Goal: Complete application form: Fill out and submit a form for a specific purpose

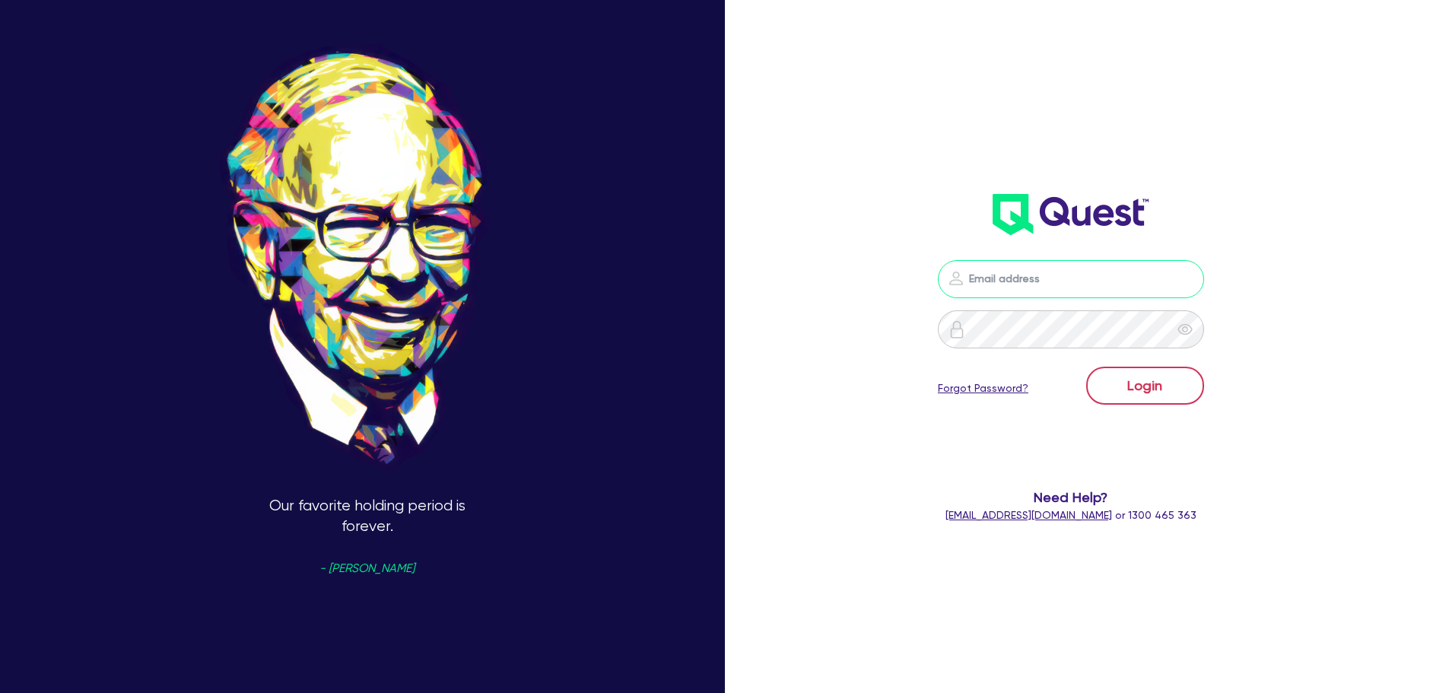
type input "[PERSON_NAME][EMAIL_ADDRESS][PERSON_NAME][DOMAIN_NAME]"
click at [1182, 380] on button "Login" at bounding box center [1146, 386] width 118 height 38
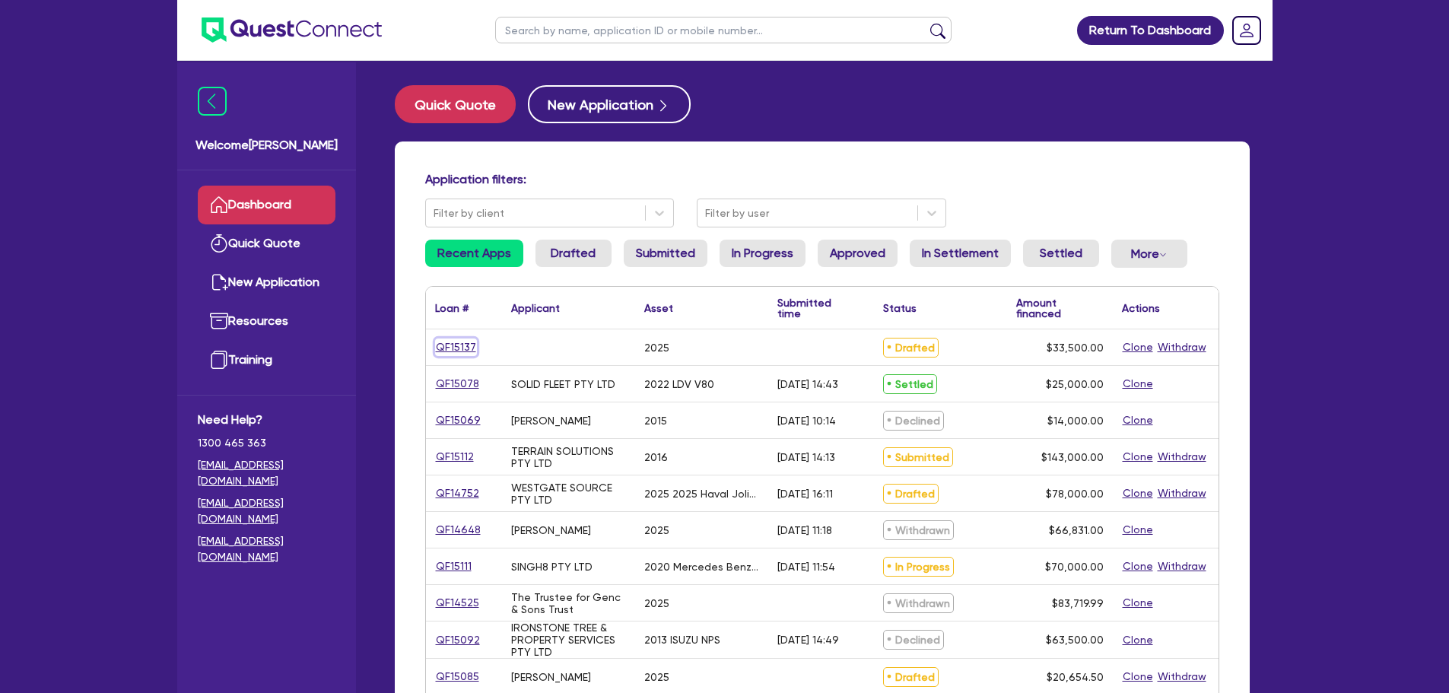
click at [463, 345] on link "QF15137" at bounding box center [456, 348] width 42 height 18
select select "CARS_AND_LIGHT_TRUCKS"
select select "PASSENGER_VEHICLES"
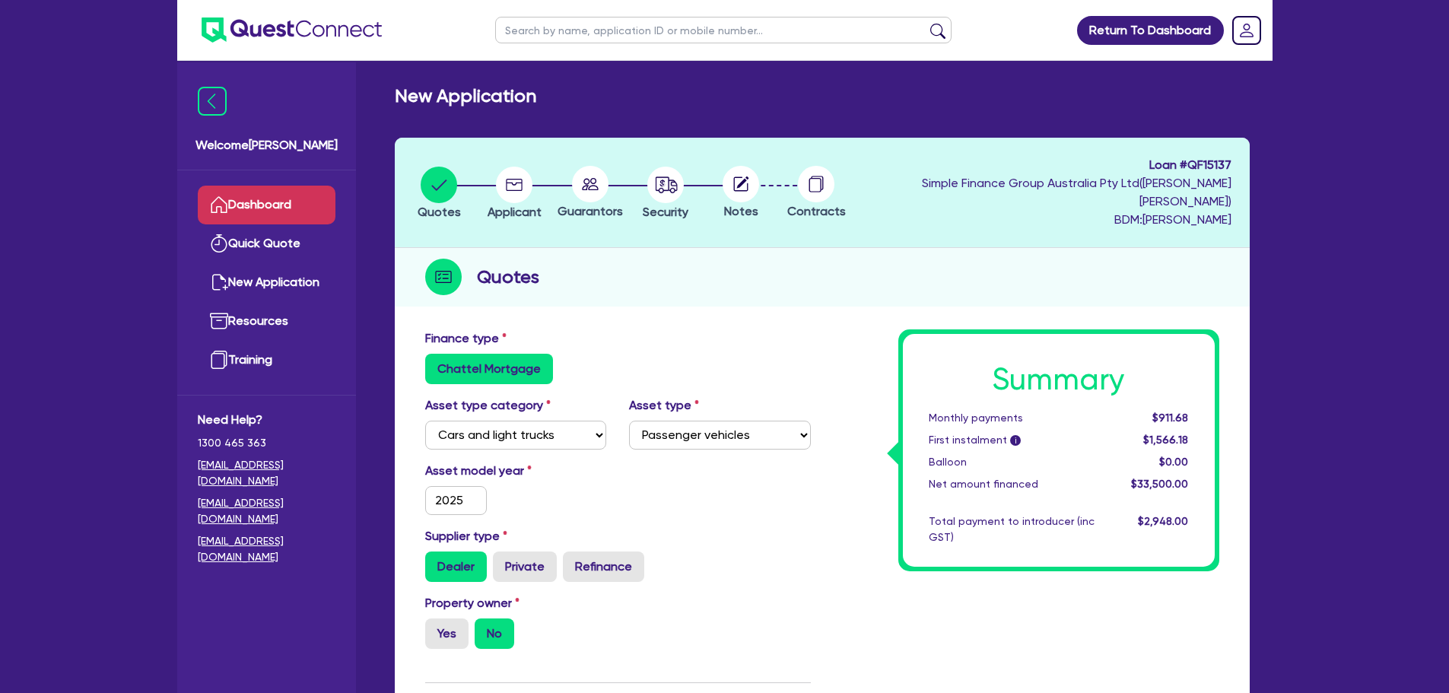
click at [317, 193] on link "Dashboard" at bounding box center [267, 205] width 138 height 39
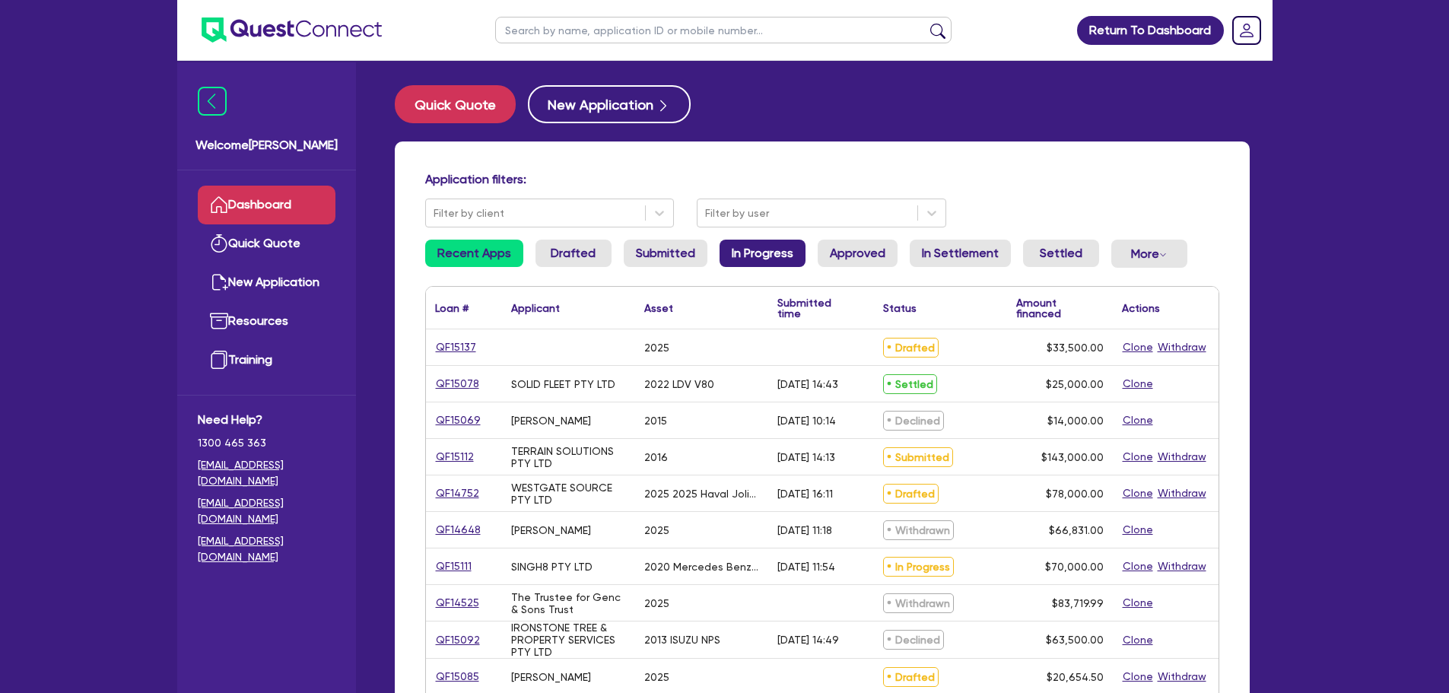
click at [746, 247] on link "In Progress" at bounding box center [763, 253] width 86 height 27
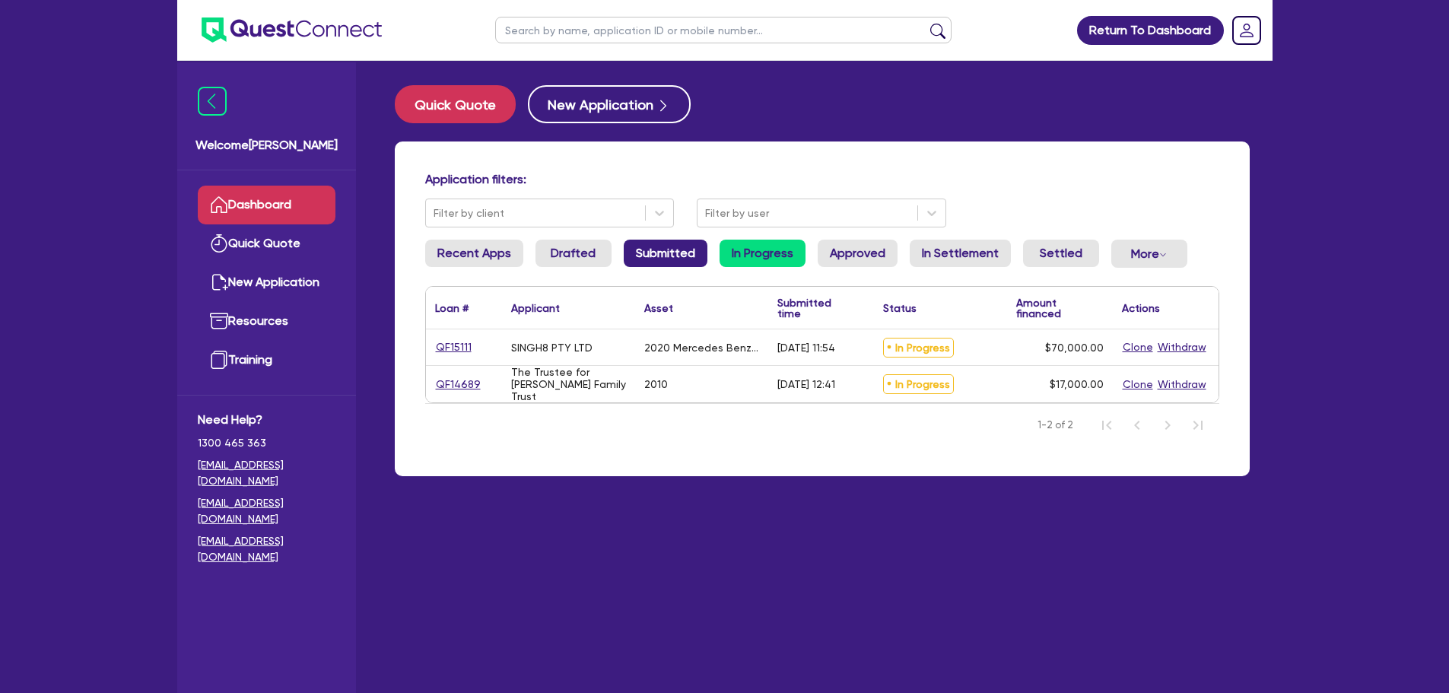
click at [682, 258] on link "Submitted" at bounding box center [666, 253] width 84 height 27
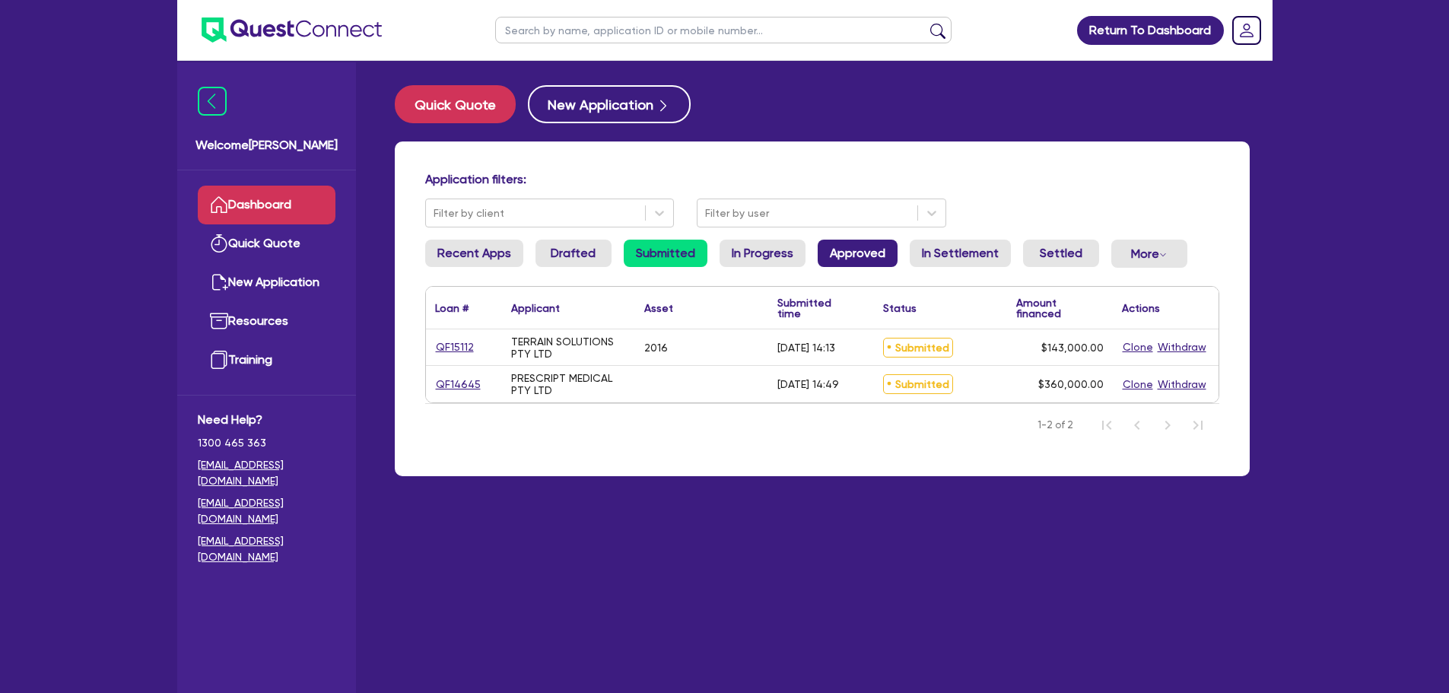
click at [858, 244] on link "Approved" at bounding box center [858, 253] width 80 height 27
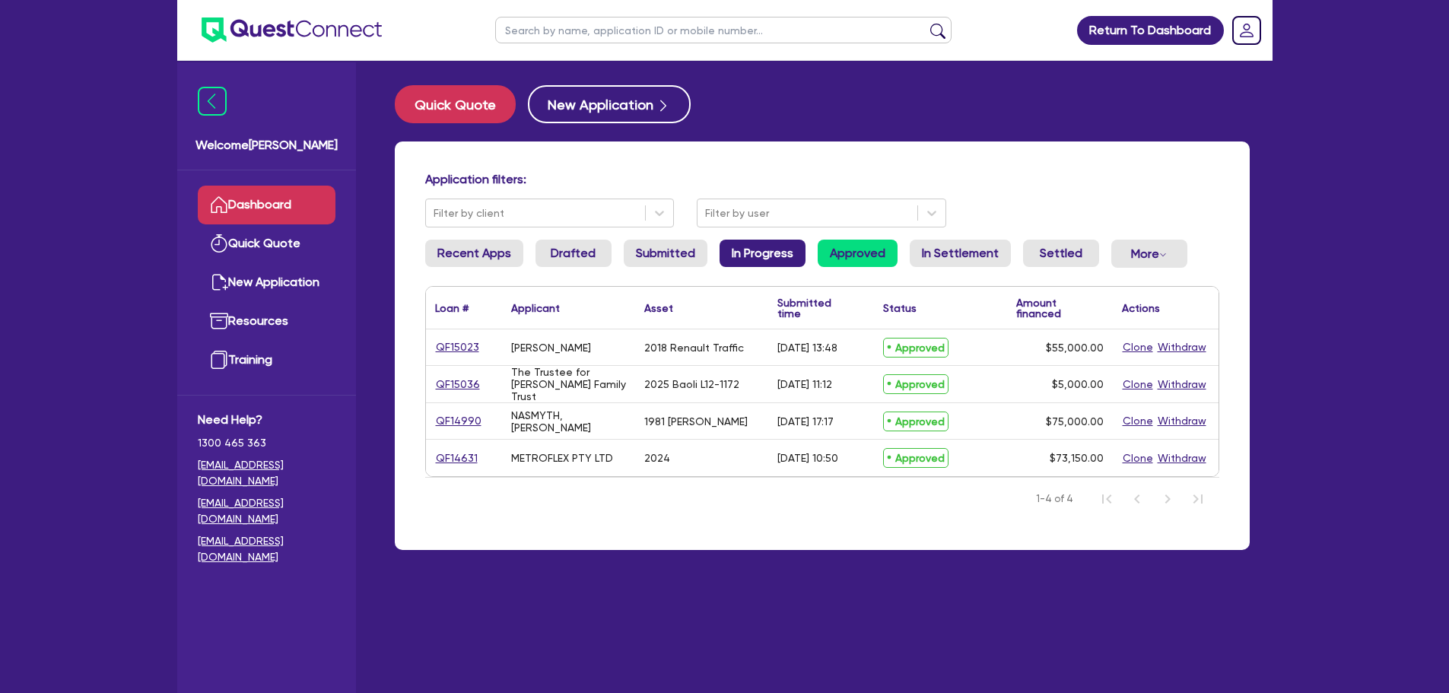
click at [733, 250] on link "In Progress" at bounding box center [763, 253] width 86 height 27
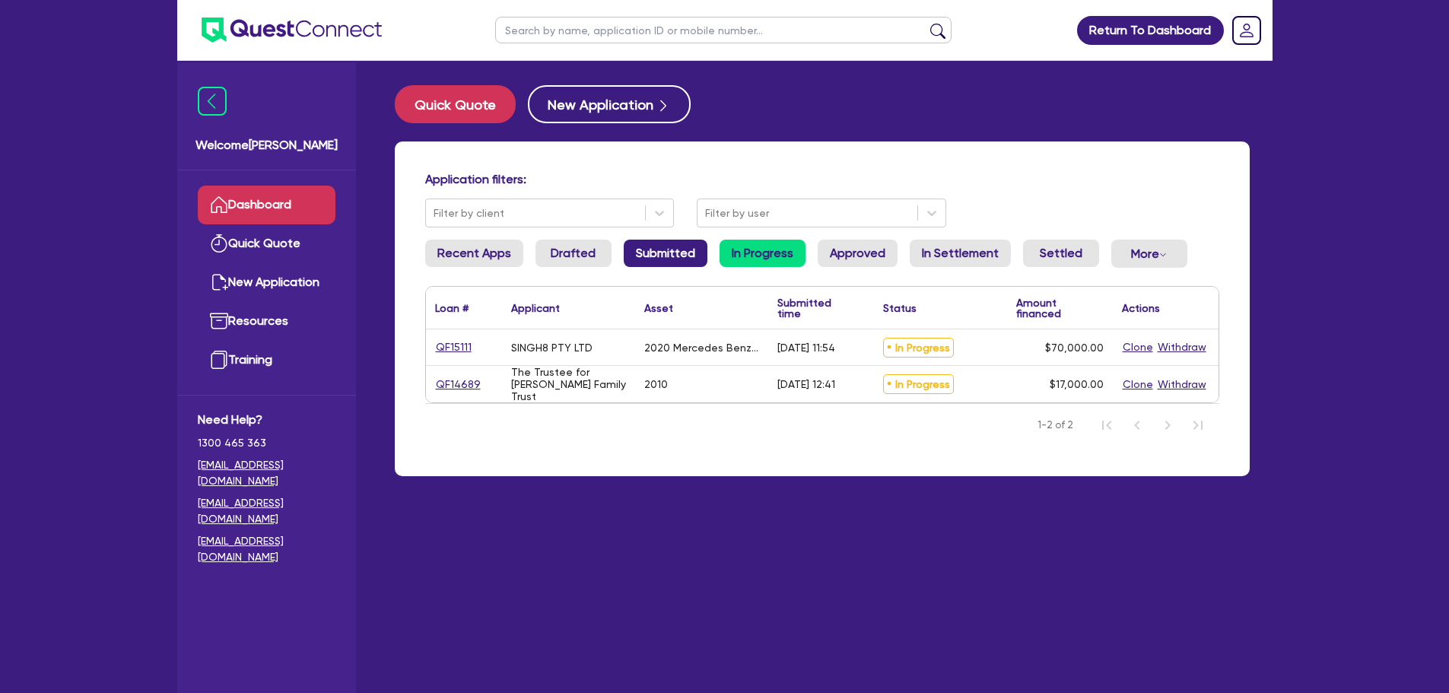
click at [670, 251] on link "Submitted" at bounding box center [666, 253] width 84 height 27
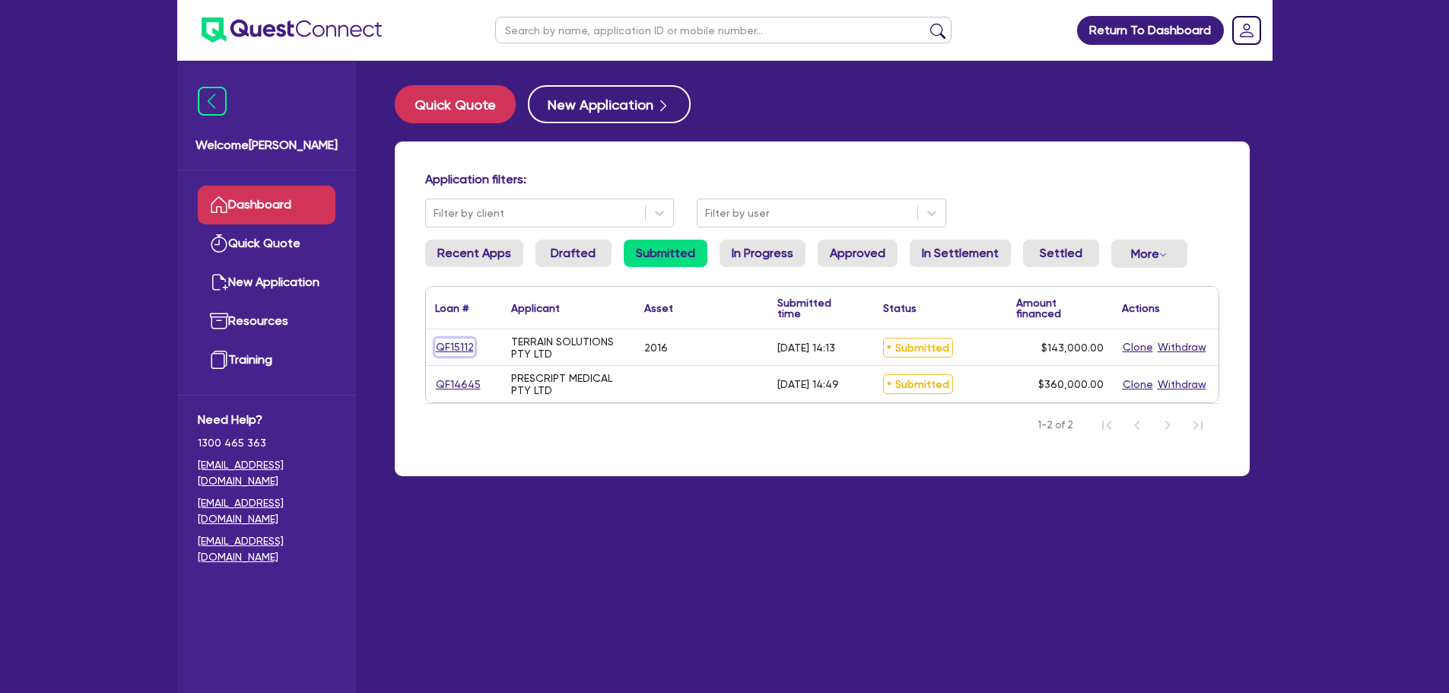
click at [466, 350] on link "QF15112" at bounding box center [455, 348] width 40 height 18
select select "PRIMARY_ASSETS"
select select "HEAVY_TRUCKS"
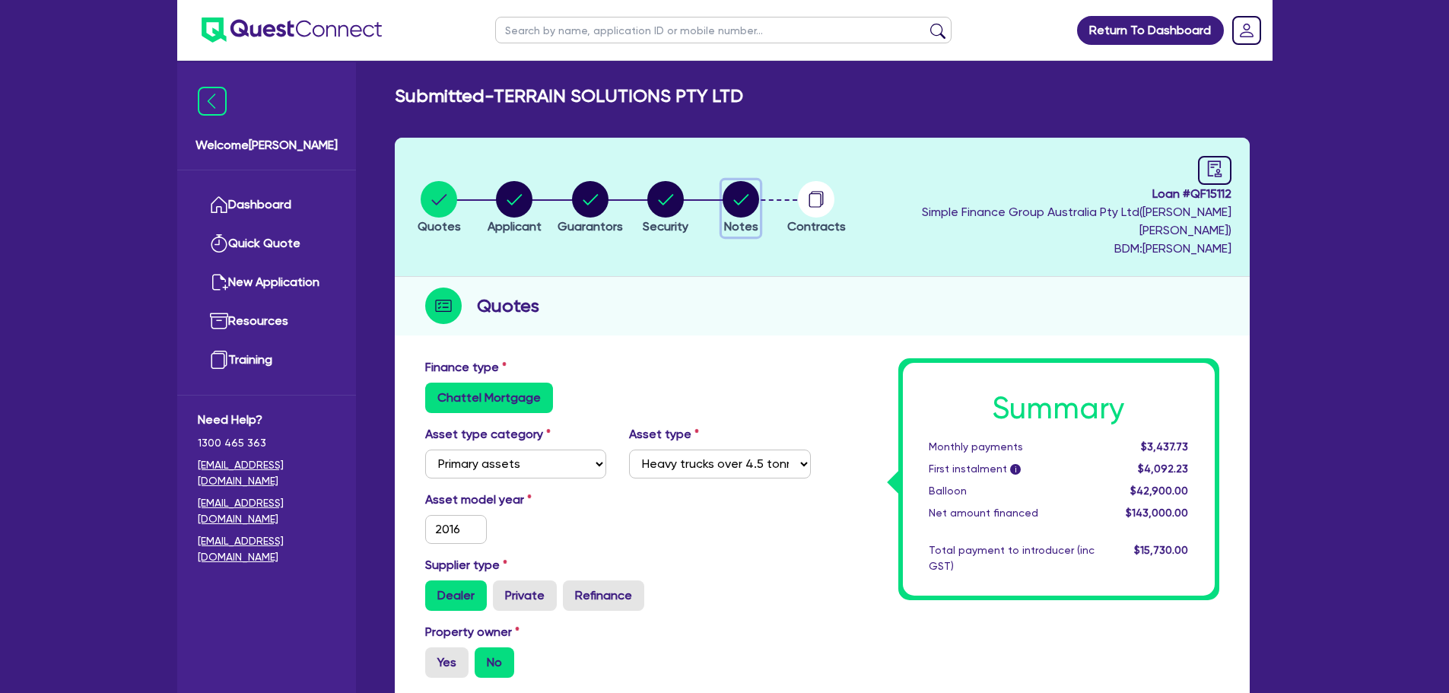
click at [759, 189] on circle "button" at bounding box center [741, 199] width 37 height 37
select select "Quest Finance - Own Book"
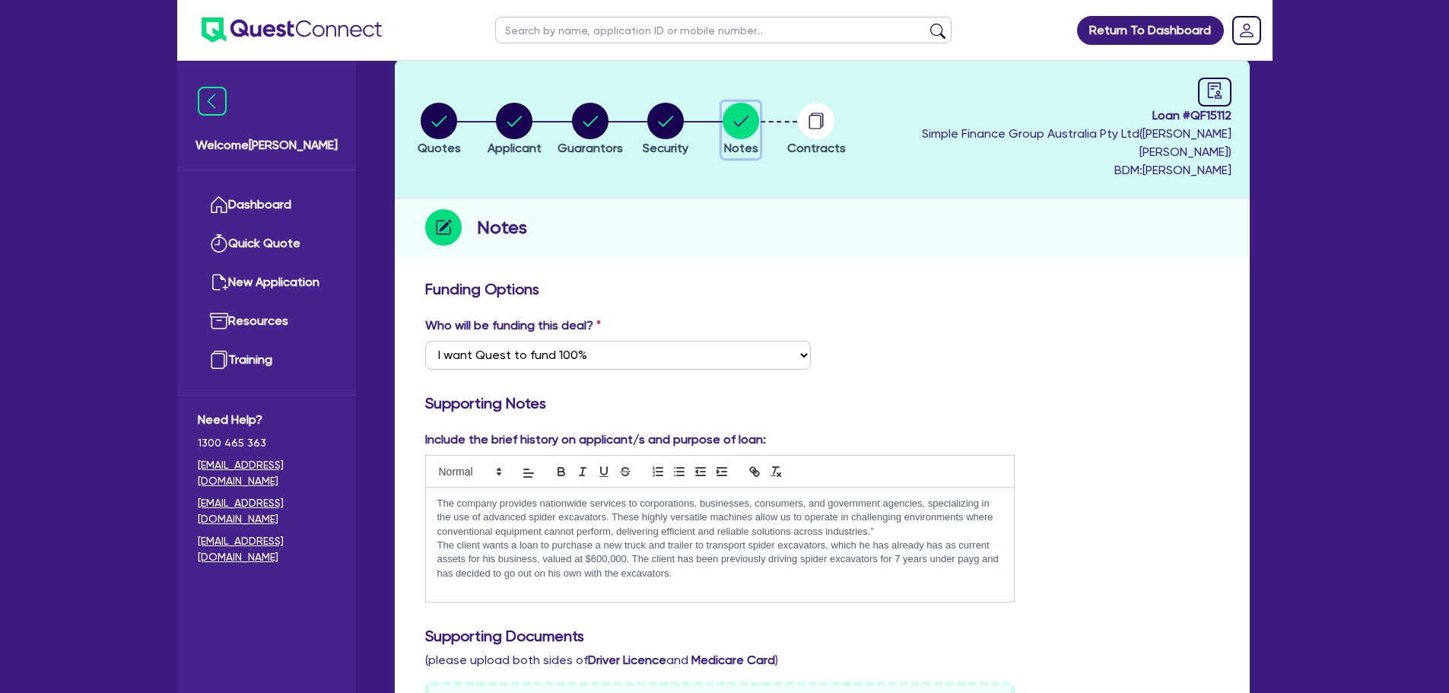
scroll to position [152, 0]
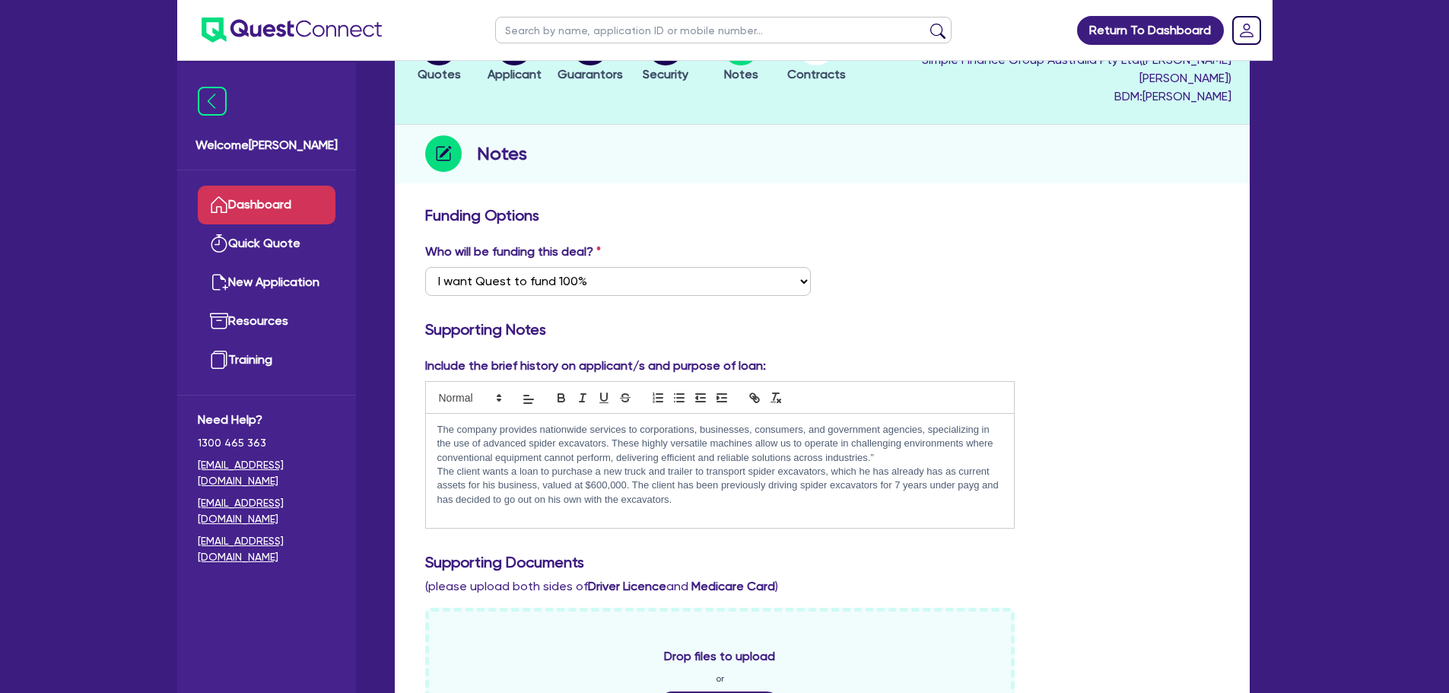
click at [253, 193] on link "Dashboard" at bounding box center [267, 205] width 138 height 39
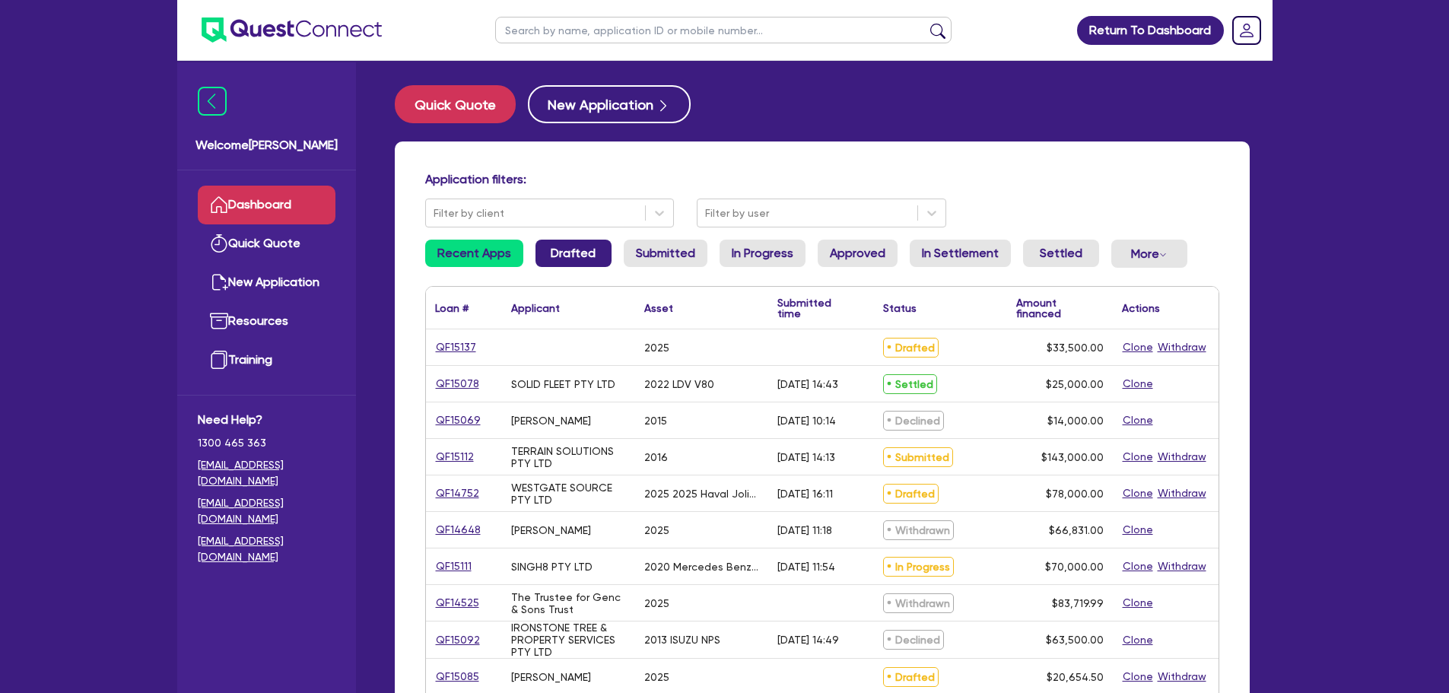
click at [557, 247] on link "Drafted" at bounding box center [574, 253] width 76 height 27
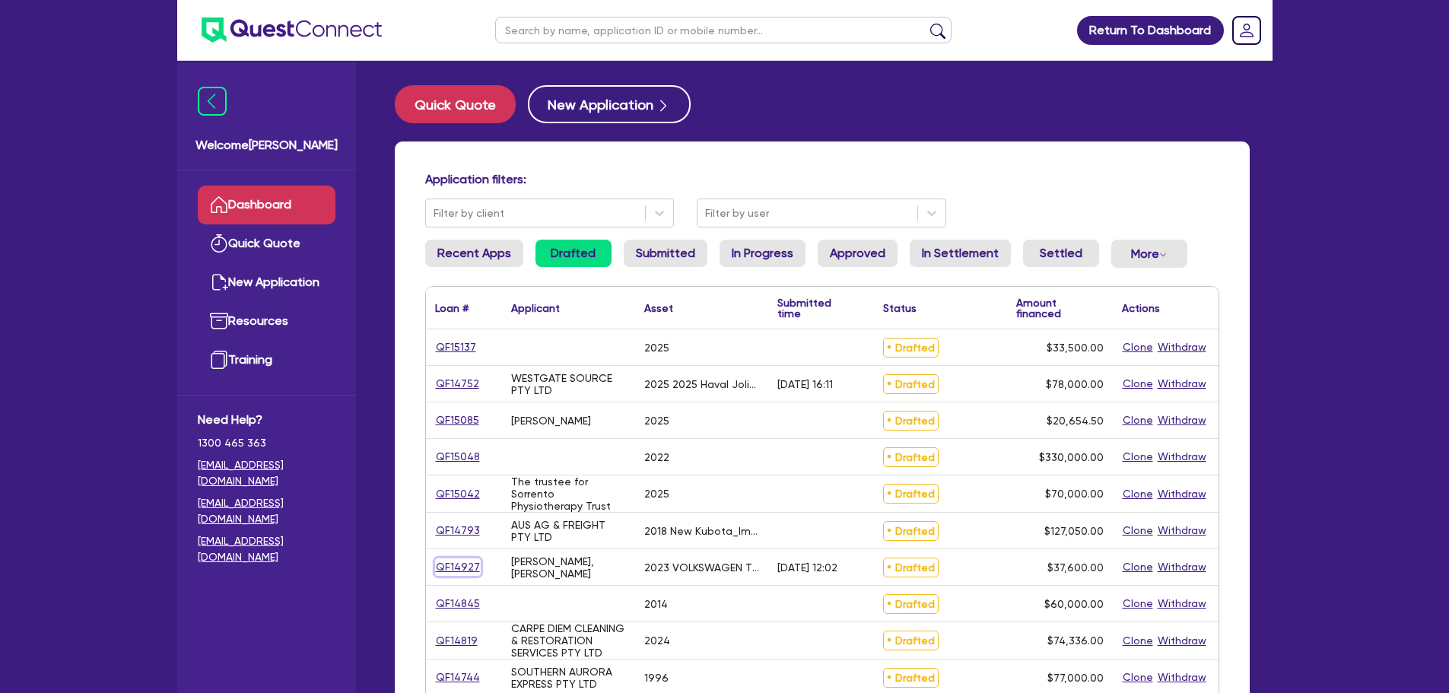
click at [451, 559] on link "QF14927" at bounding box center [458, 567] width 46 height 18
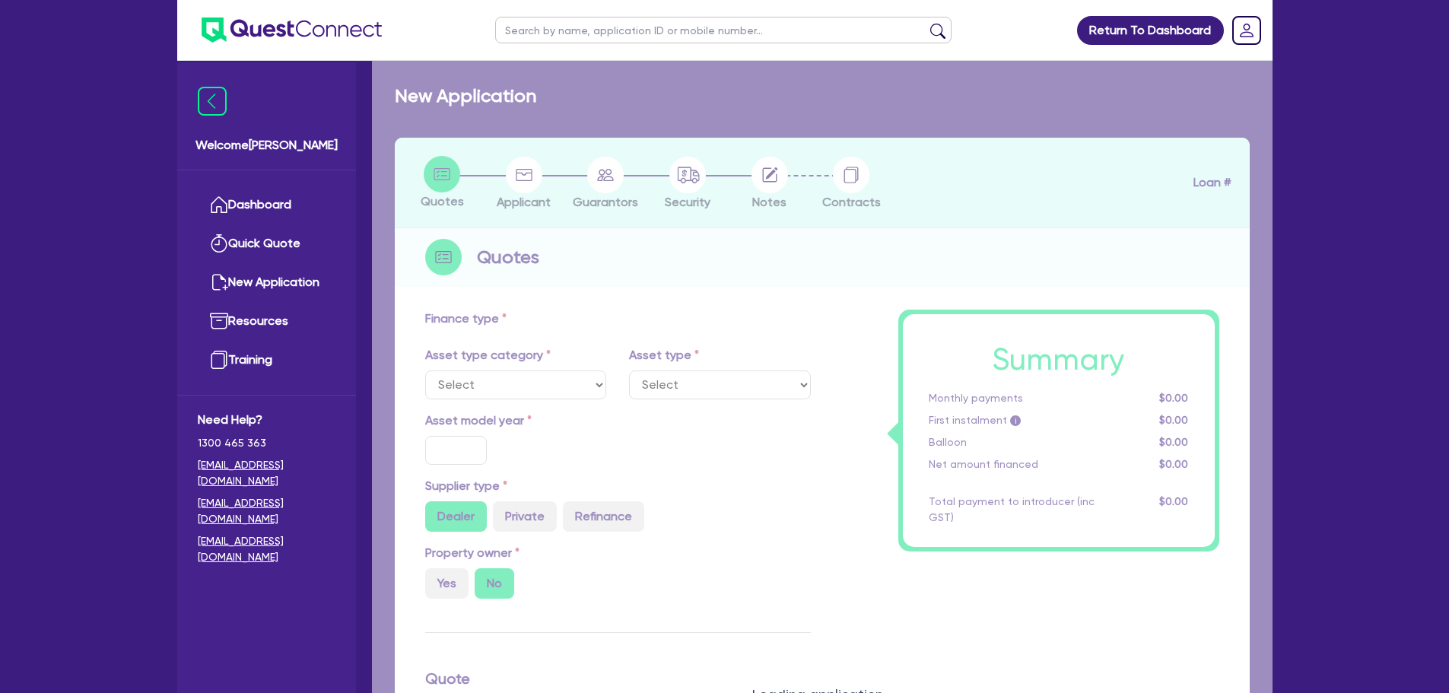
select select "CARS_AND_LIGHT_TRUCKS"
type input "2023"
type input "42,600"
type input "5,000"
type input "30"
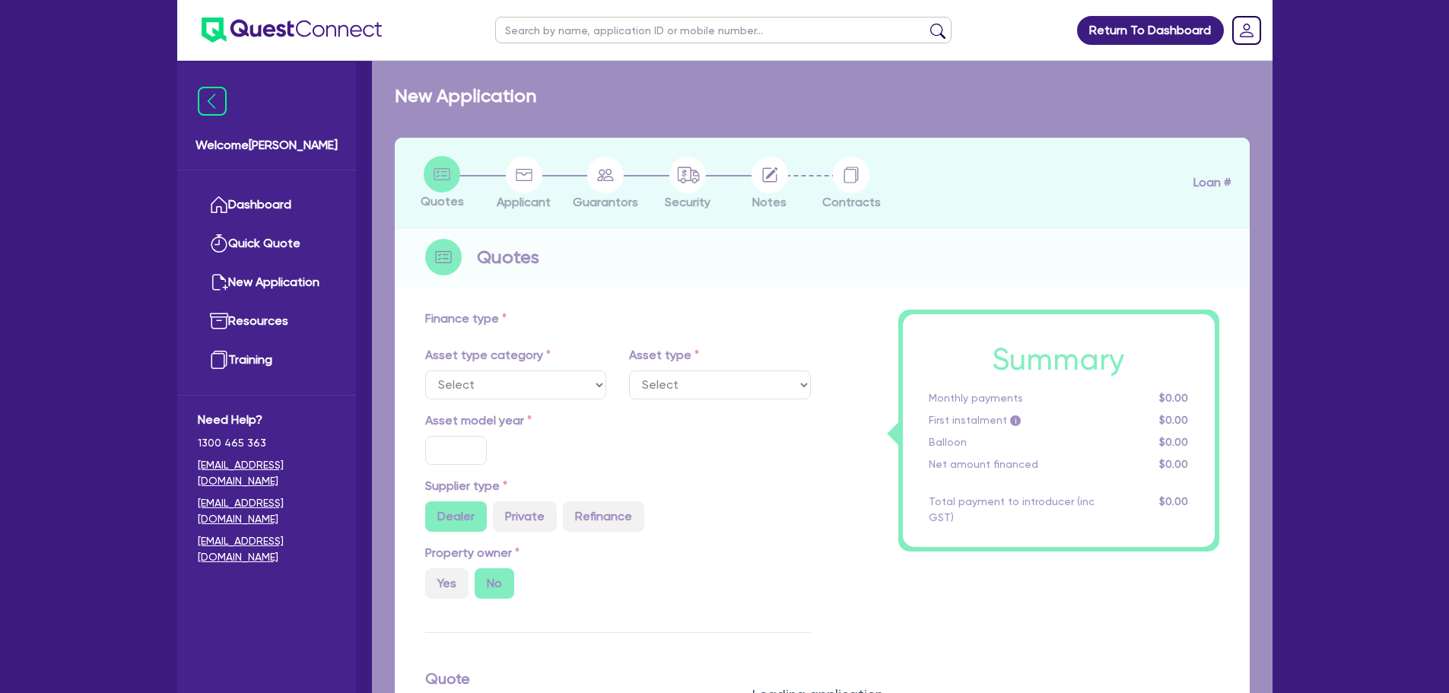
type input "12,780"
type input "5"
type input "1,880"
type input "17"
type input "990"
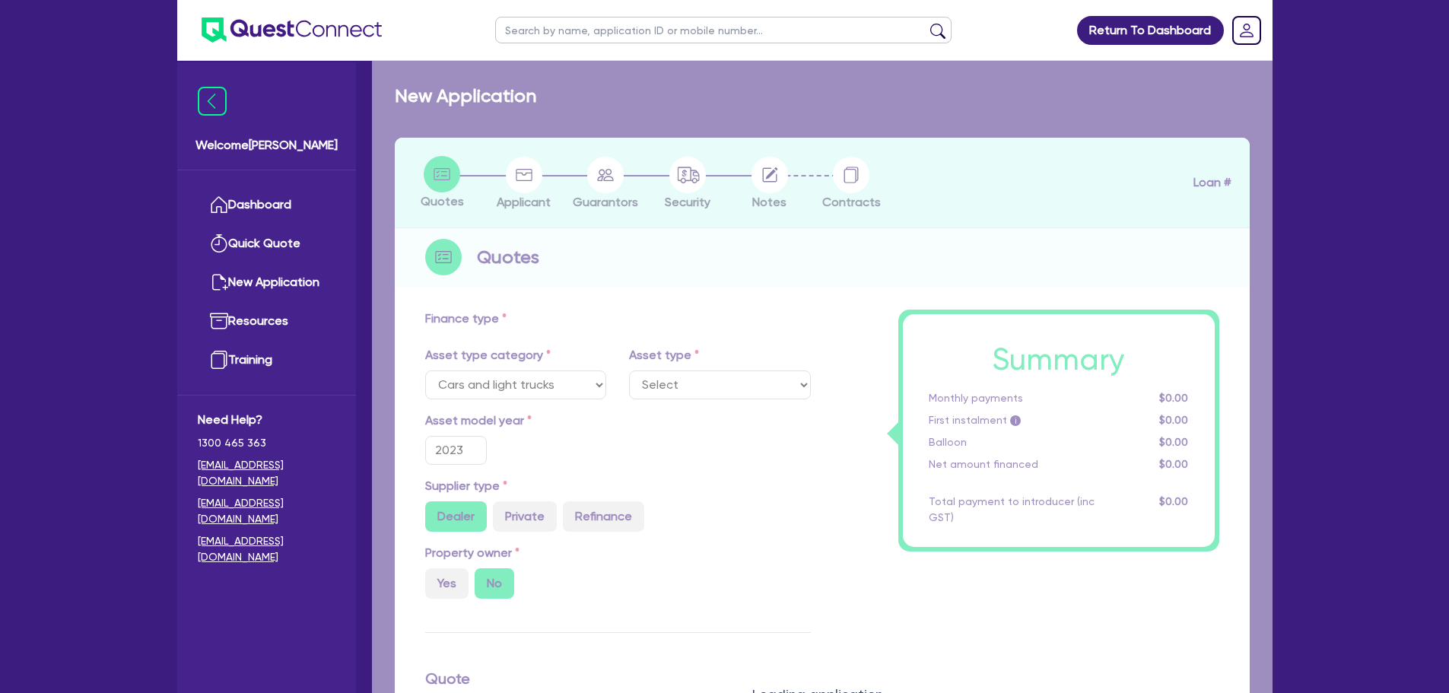
select select "PASSENGER_VEHICLES"
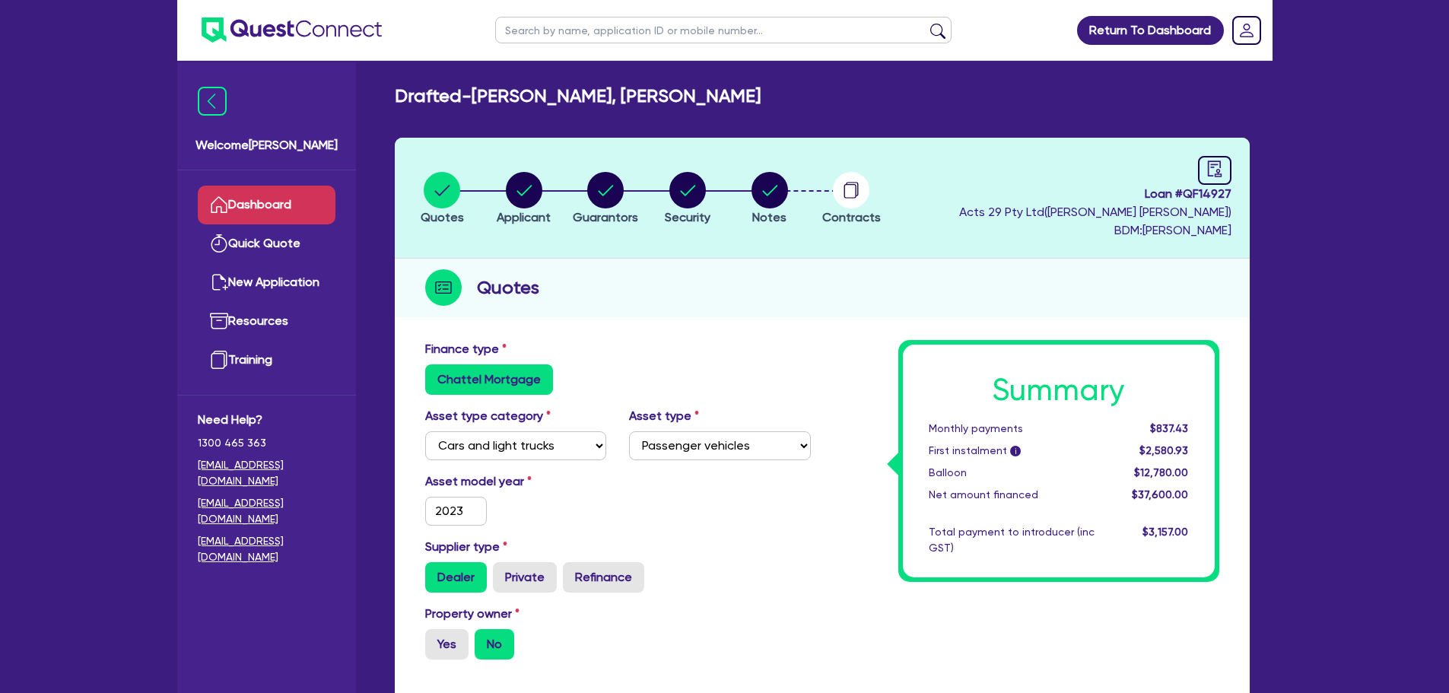
click at [306, 196] on link "Dashboard" at bounding box center [267, 205] width 138 height 39
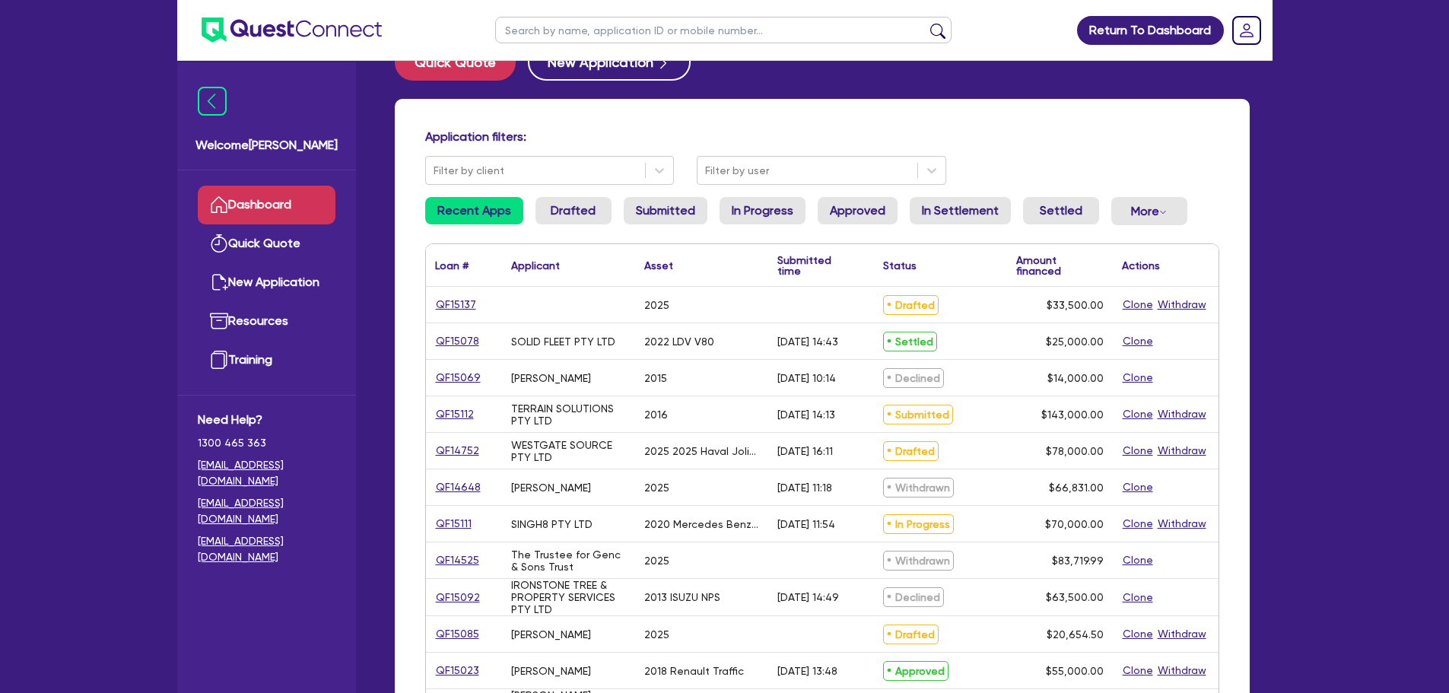
scroll to position [76, 0]
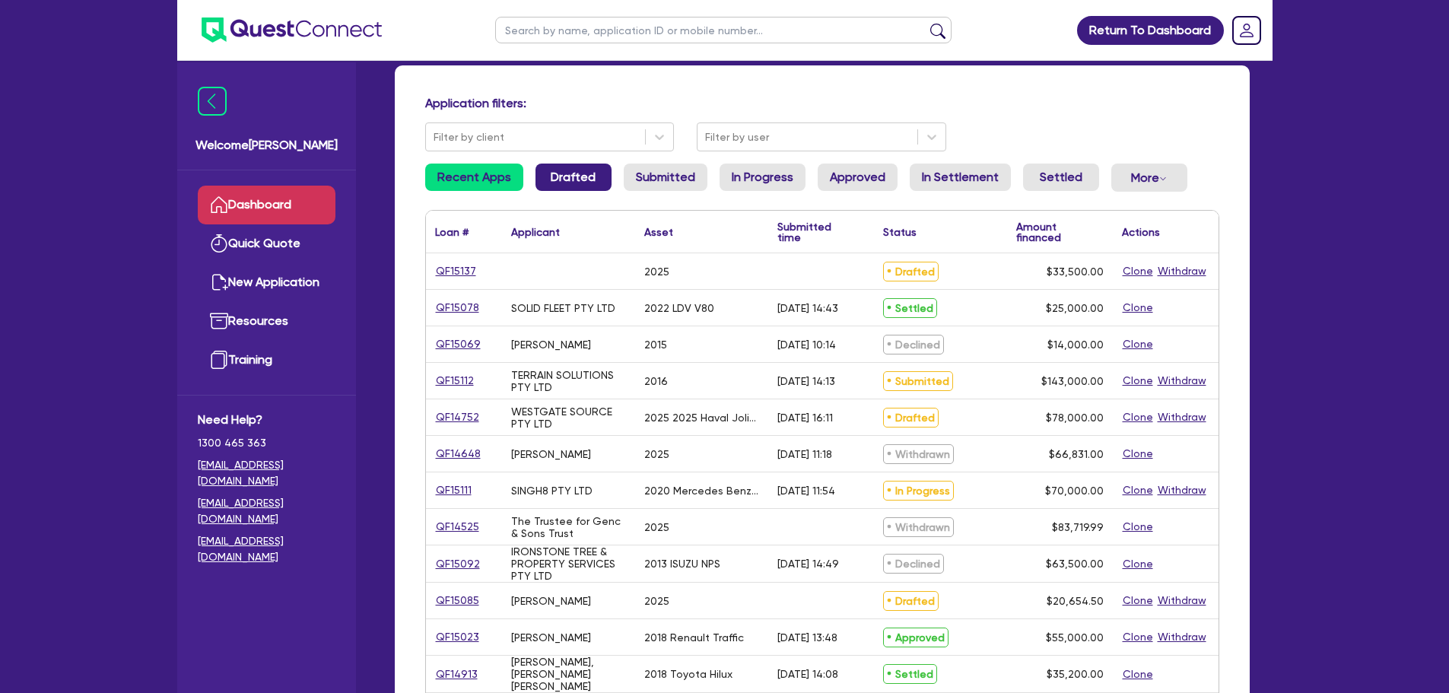
click at [593, 178] on link "Drafted" at bounding box center [574, 177] width 76 height 27
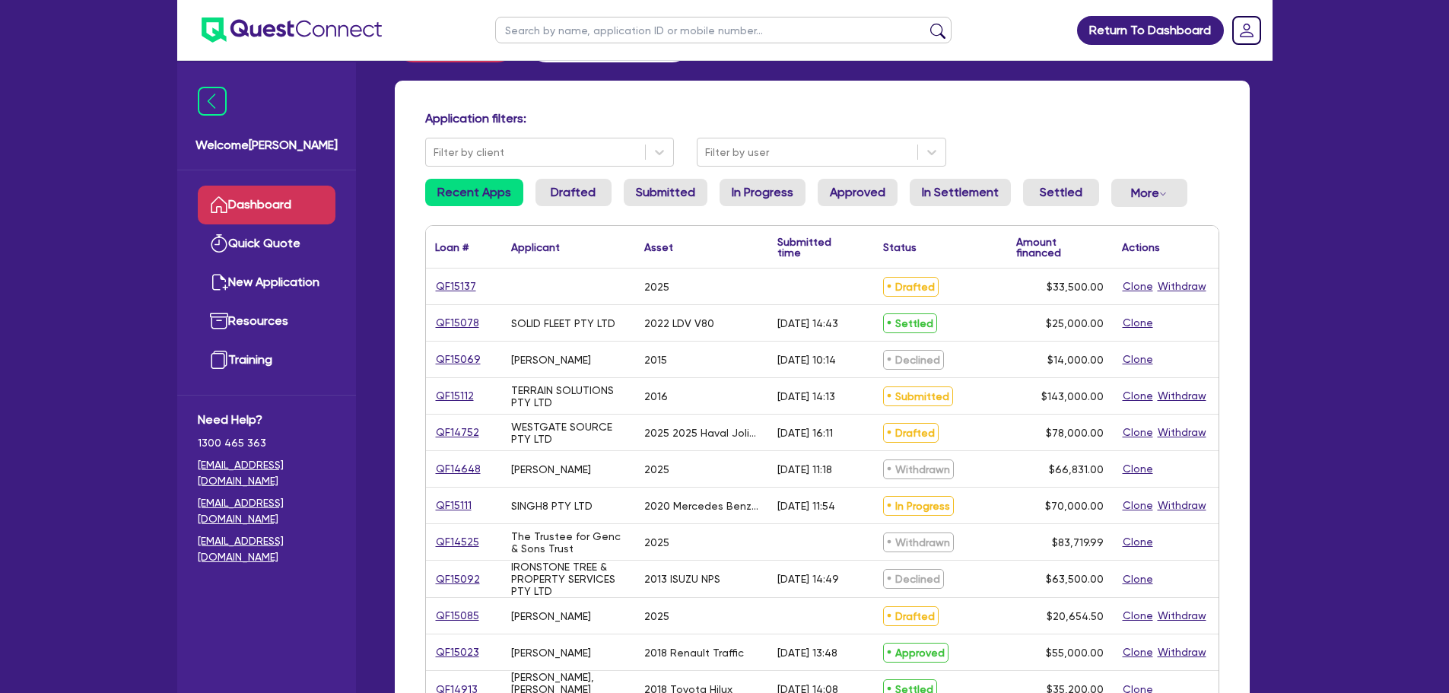
scroll to position [76, 0]
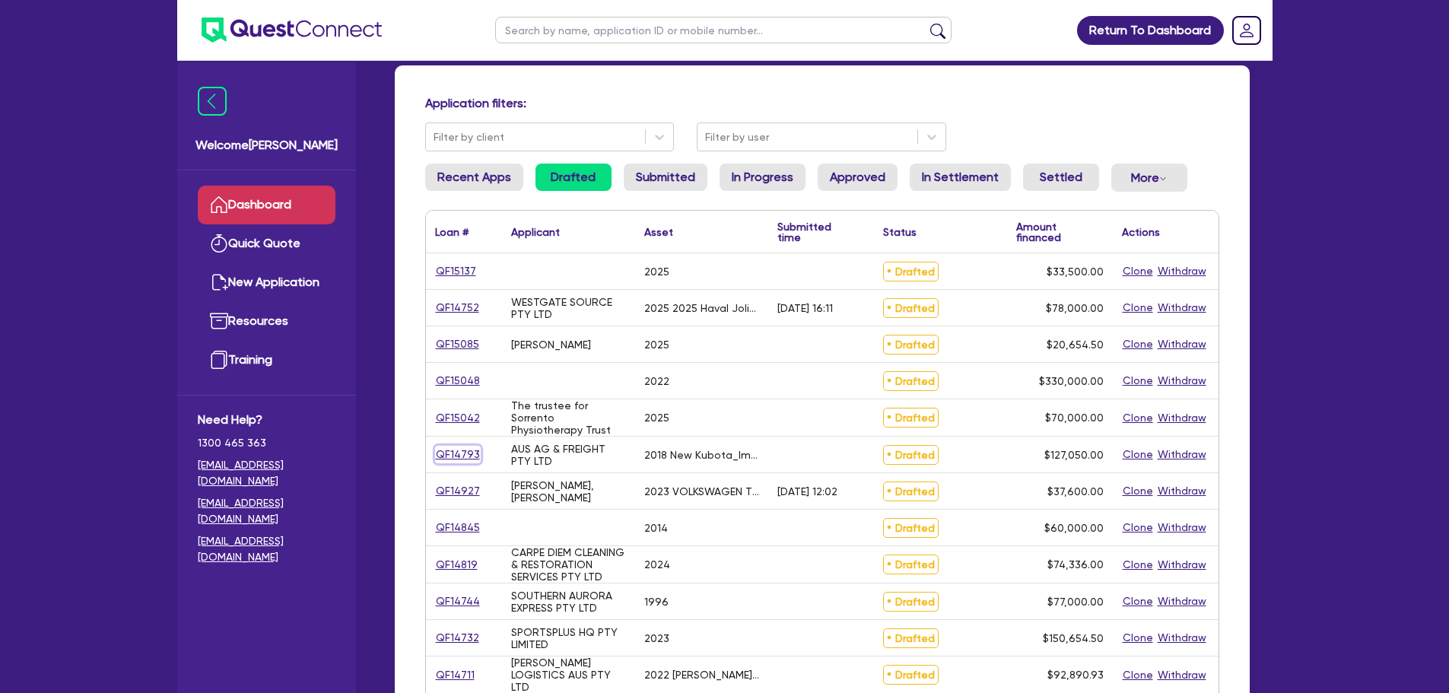
click at [447, 452] on link "QF14793" at bounding box center [458, 455] width 46 height 18
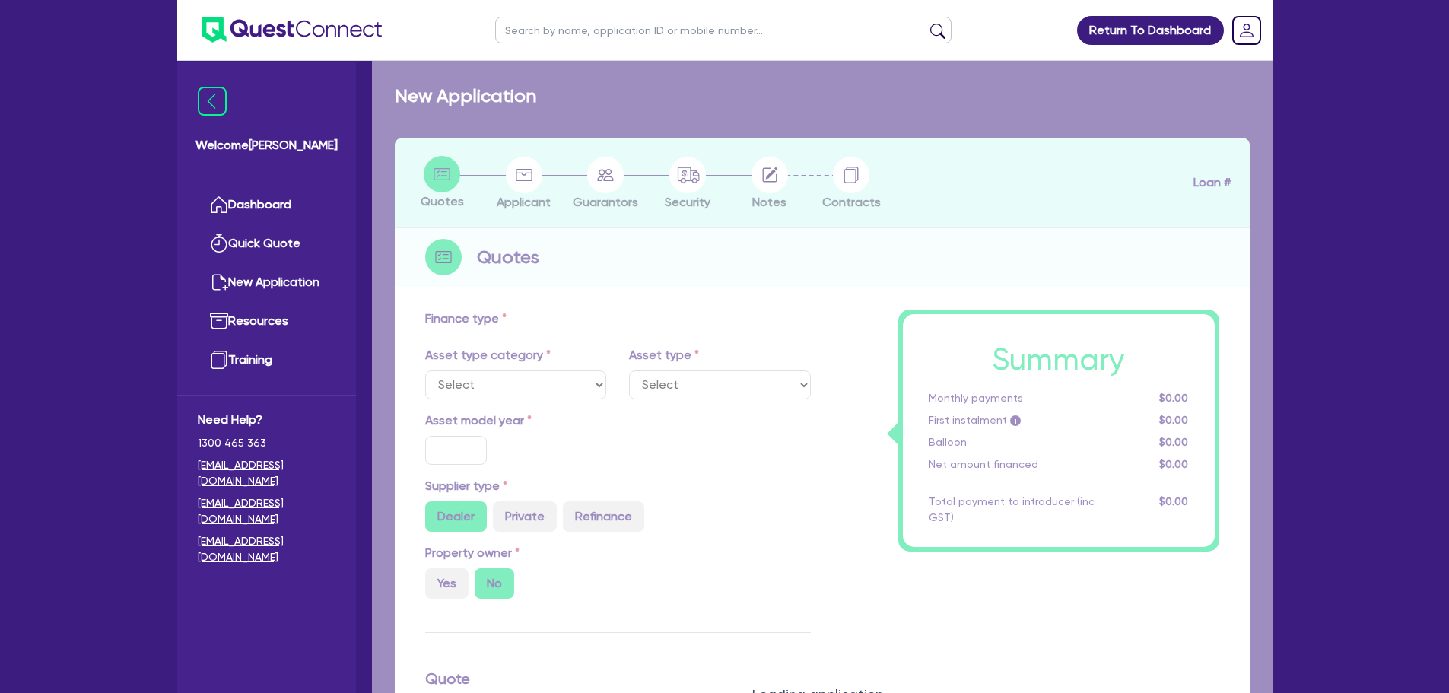
select select "PRIMARY_ASSETS"
type input "2018"
type input "127,050"
type input "10"
type input "12,705"
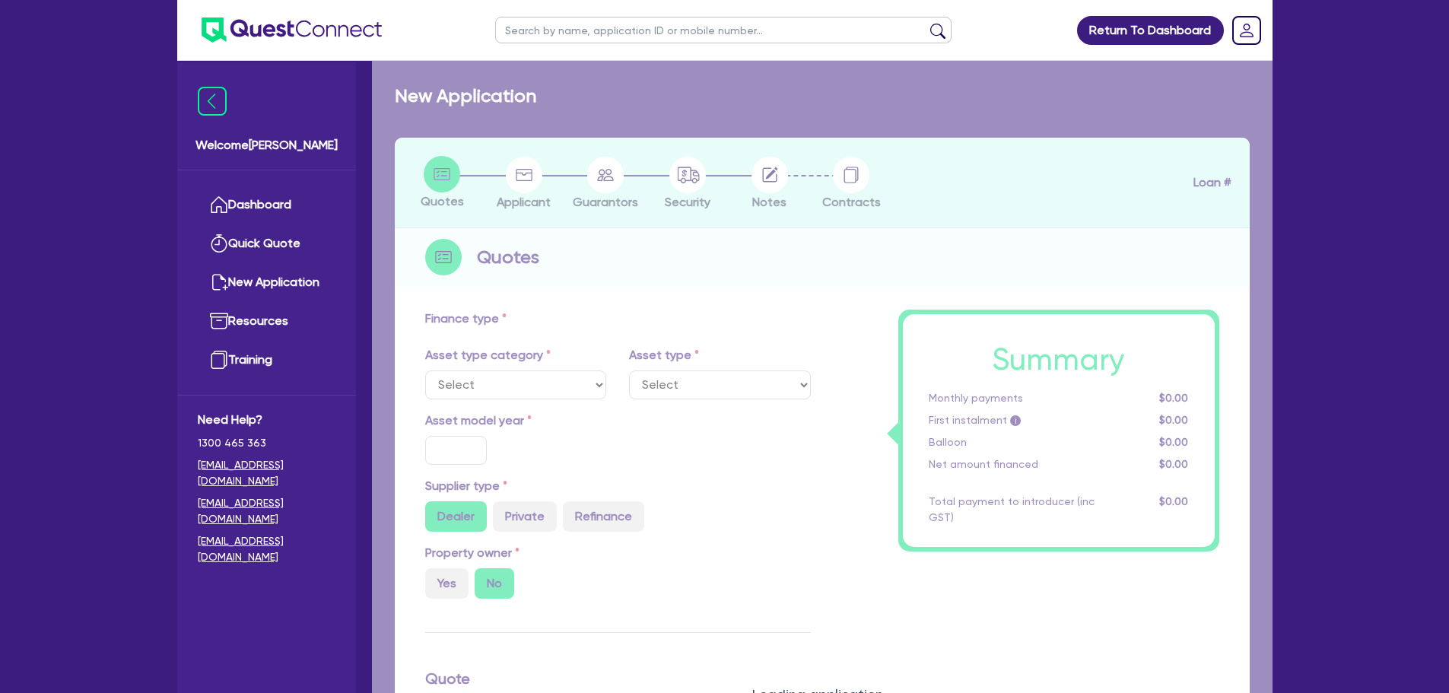
type input "17.95"
type input "1,100"
select select "FARMING_AND_AGRICULTURE"
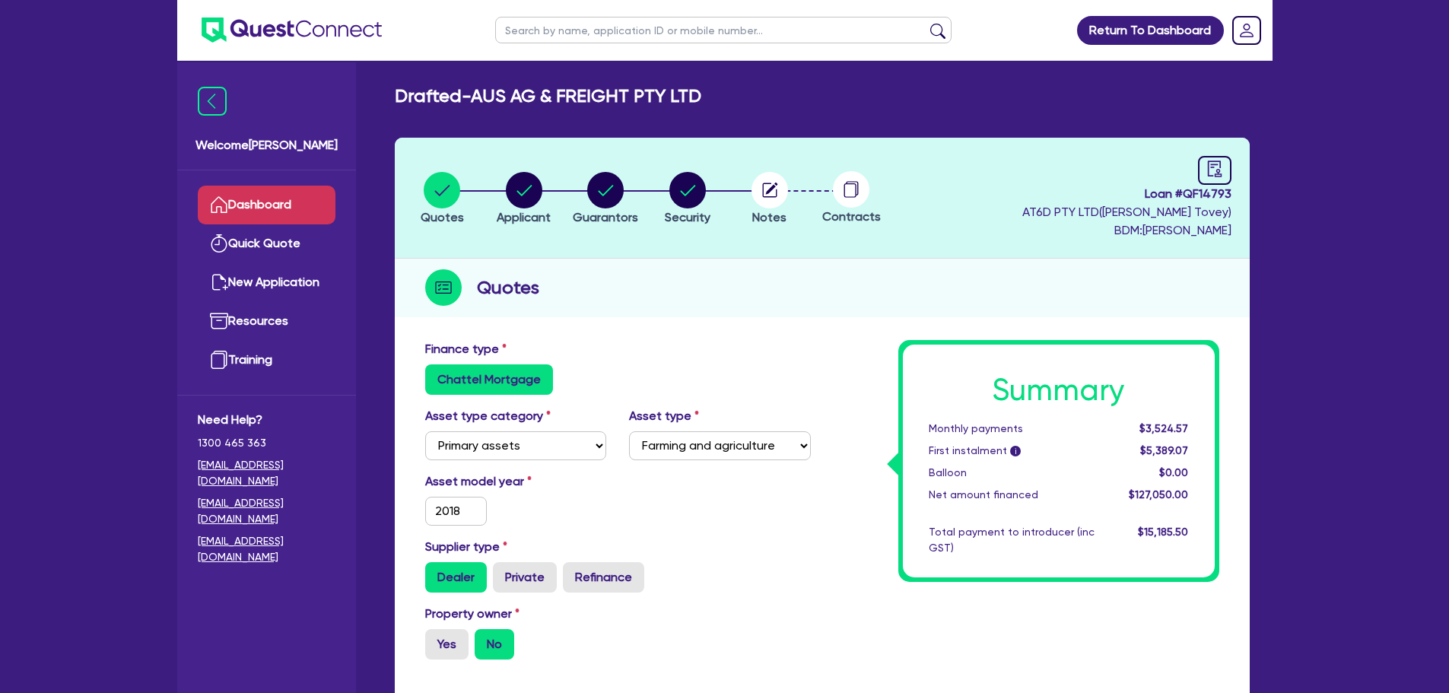
click at [320, 203] on link "Dashboard" at bounding box center [267, 205] width 138 height 39
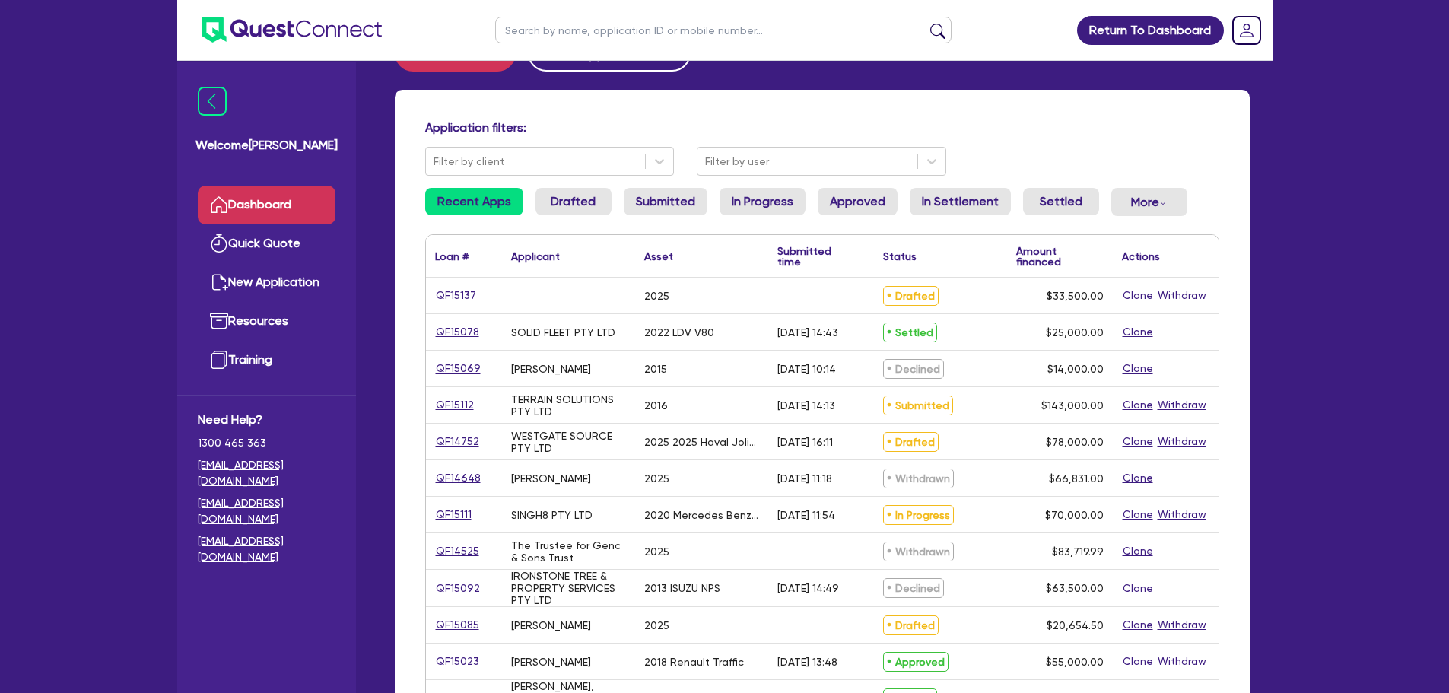
scroll to position [76, 0]
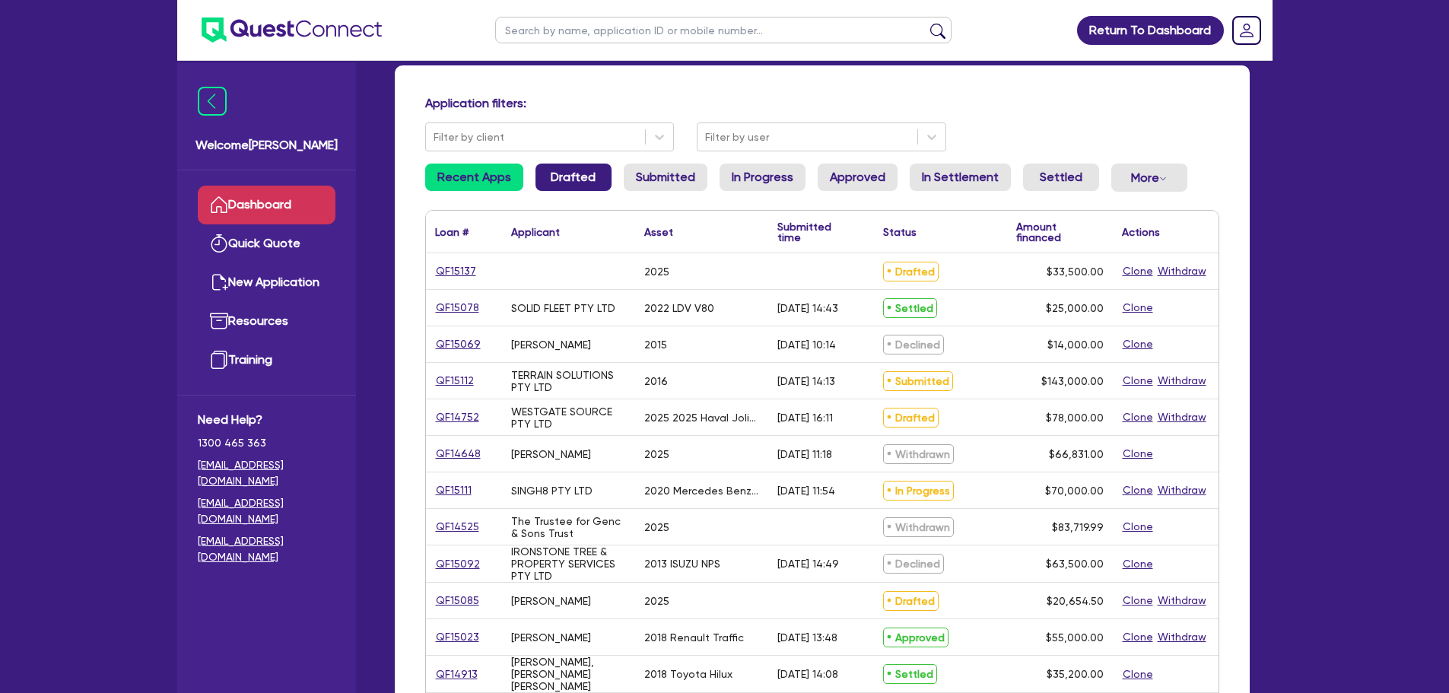
click at [571, 189] on link "Drafted" at bounding box center [574, 177] width 76 height 27
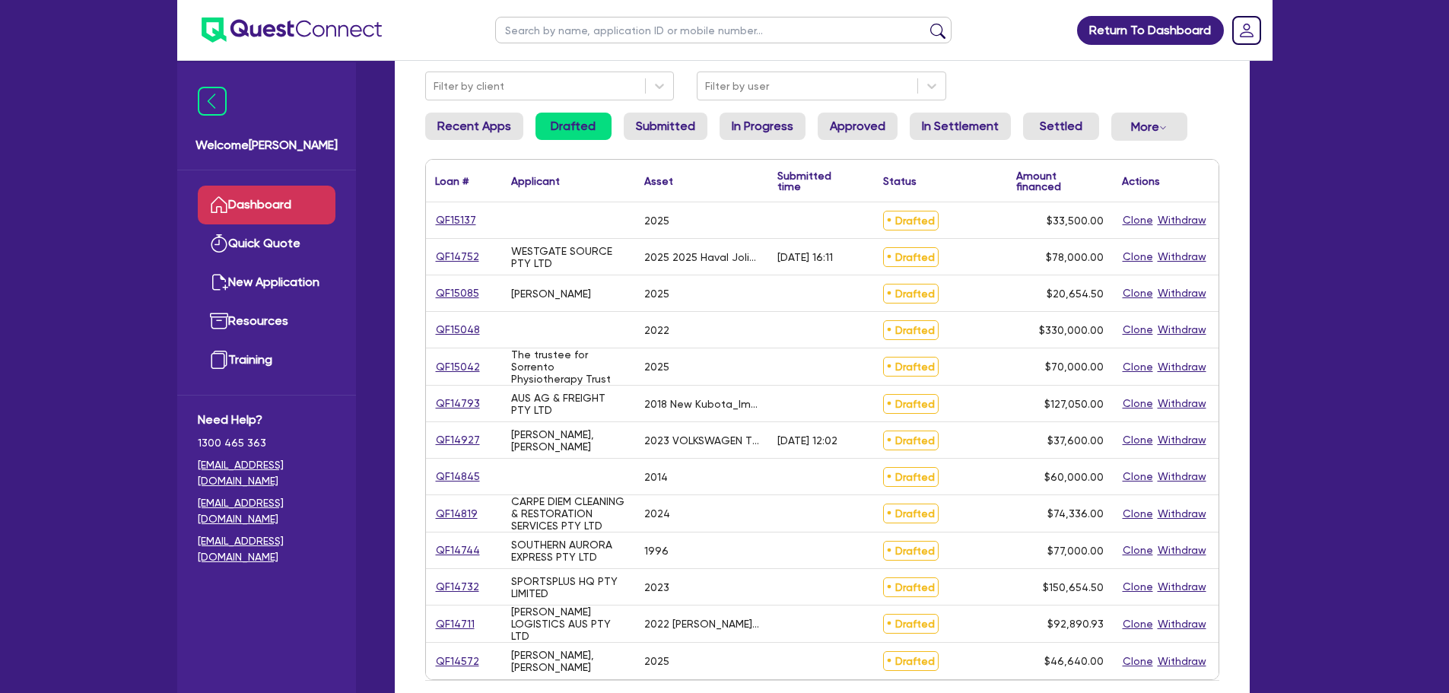
scroll to position [152, 0]
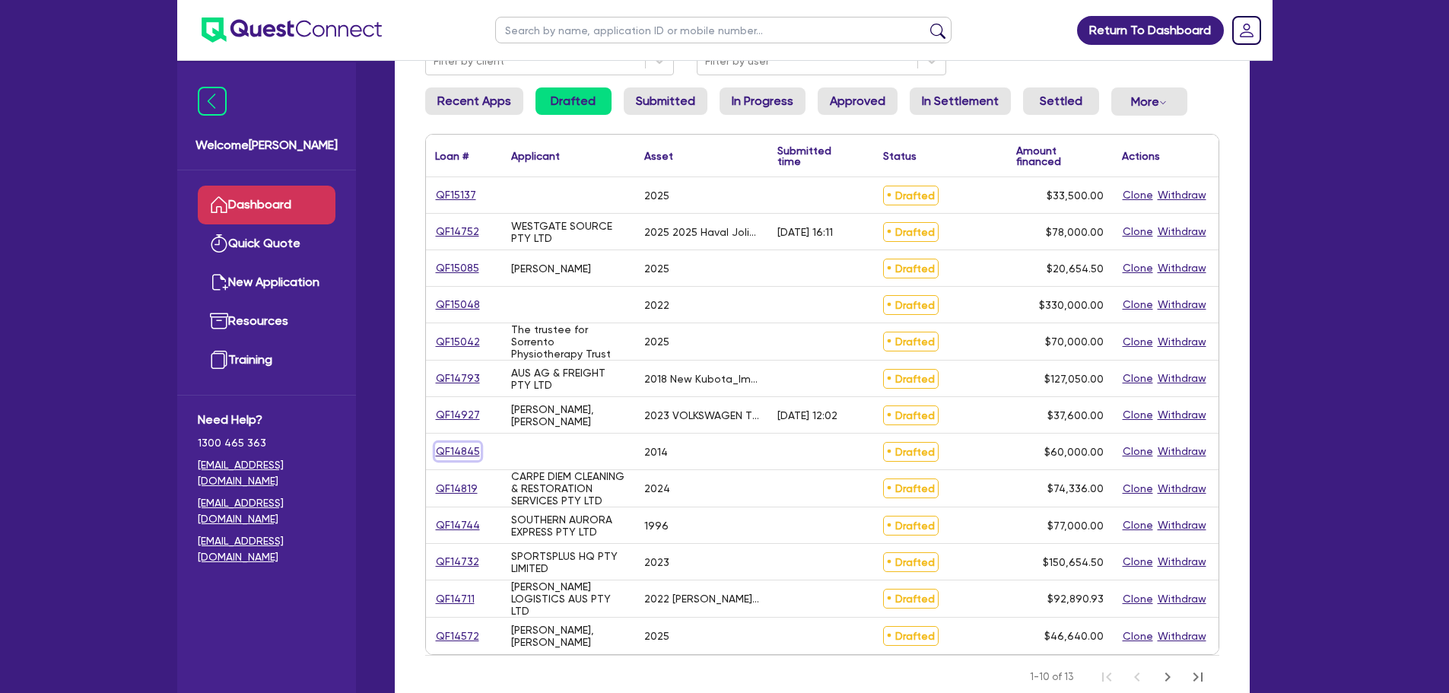
click at [462, 446] on link "QF14845" at bounding box center [458, 452] width 46 height 18
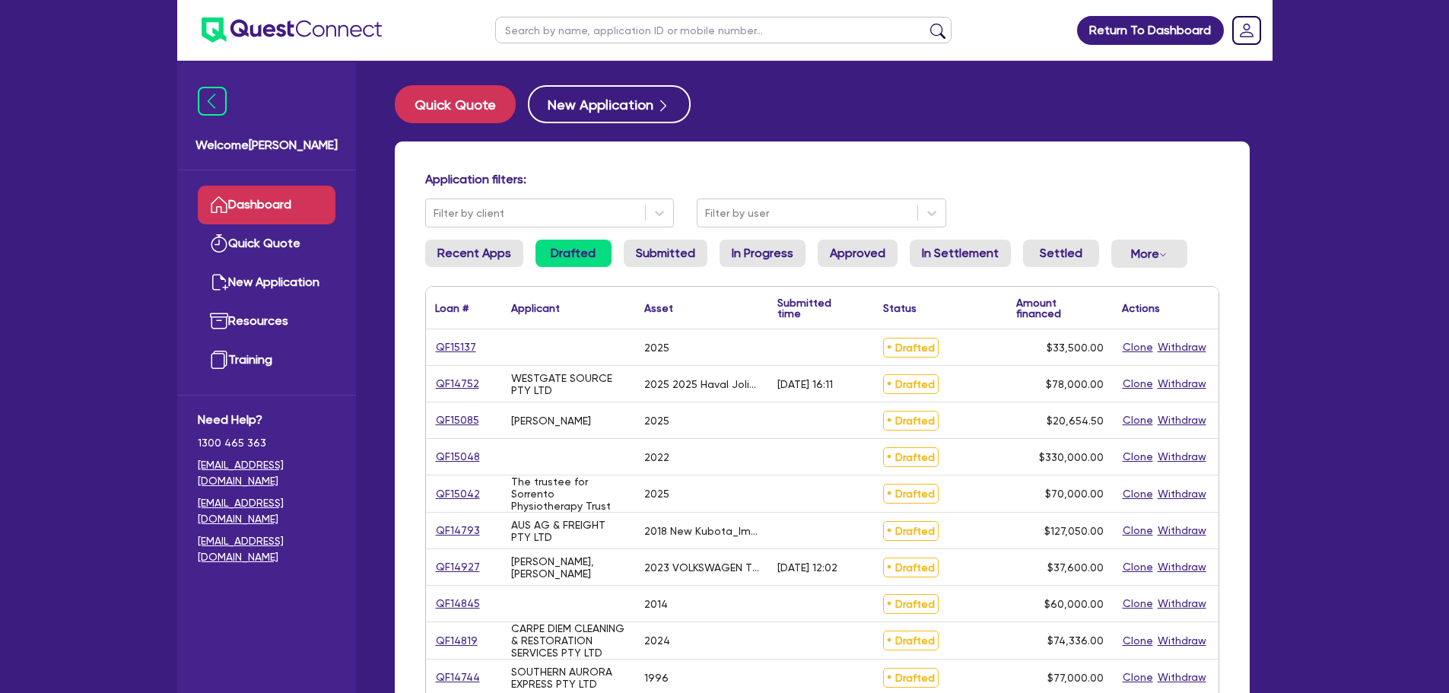
select select "CARS_AND_LIGHT_TRUCKS"
select select "PASSENGER_VEHICLES"
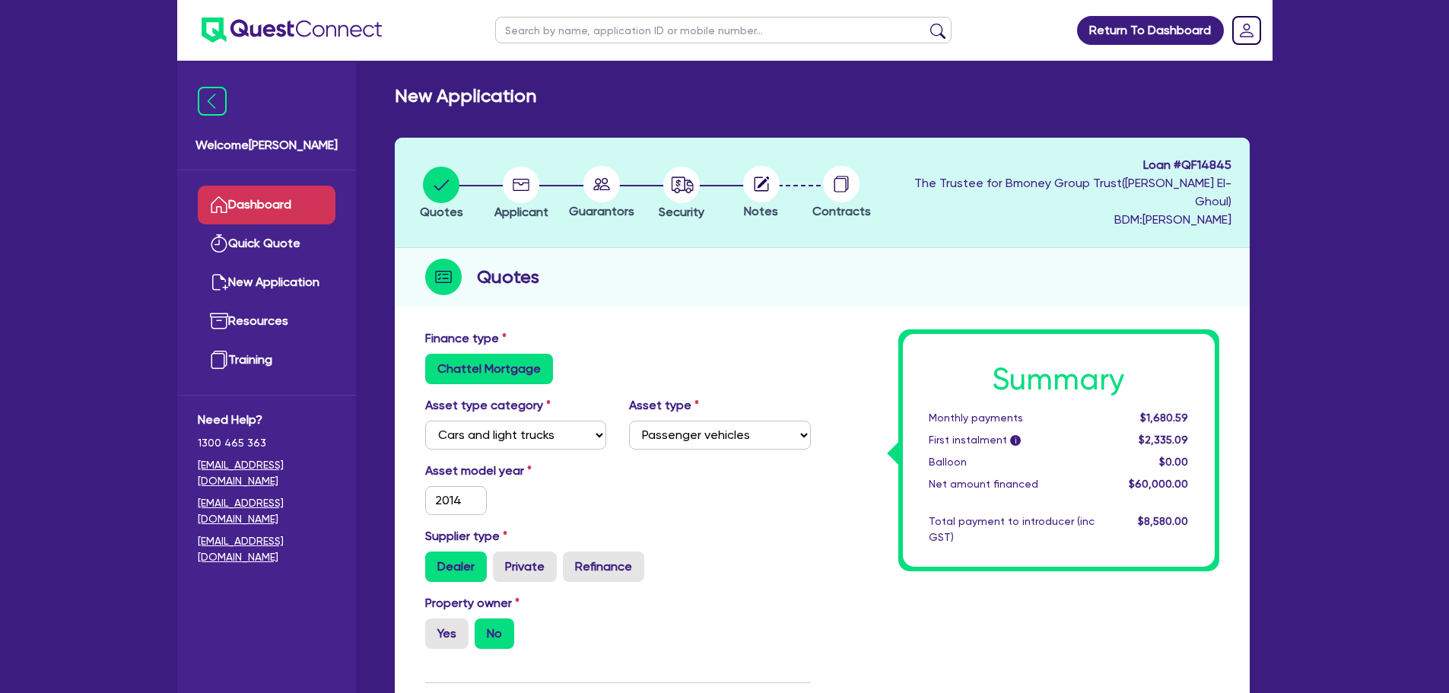
click at [305, 203] on link "Dashboard" at bounding box center [267, 205] width 138 height 39
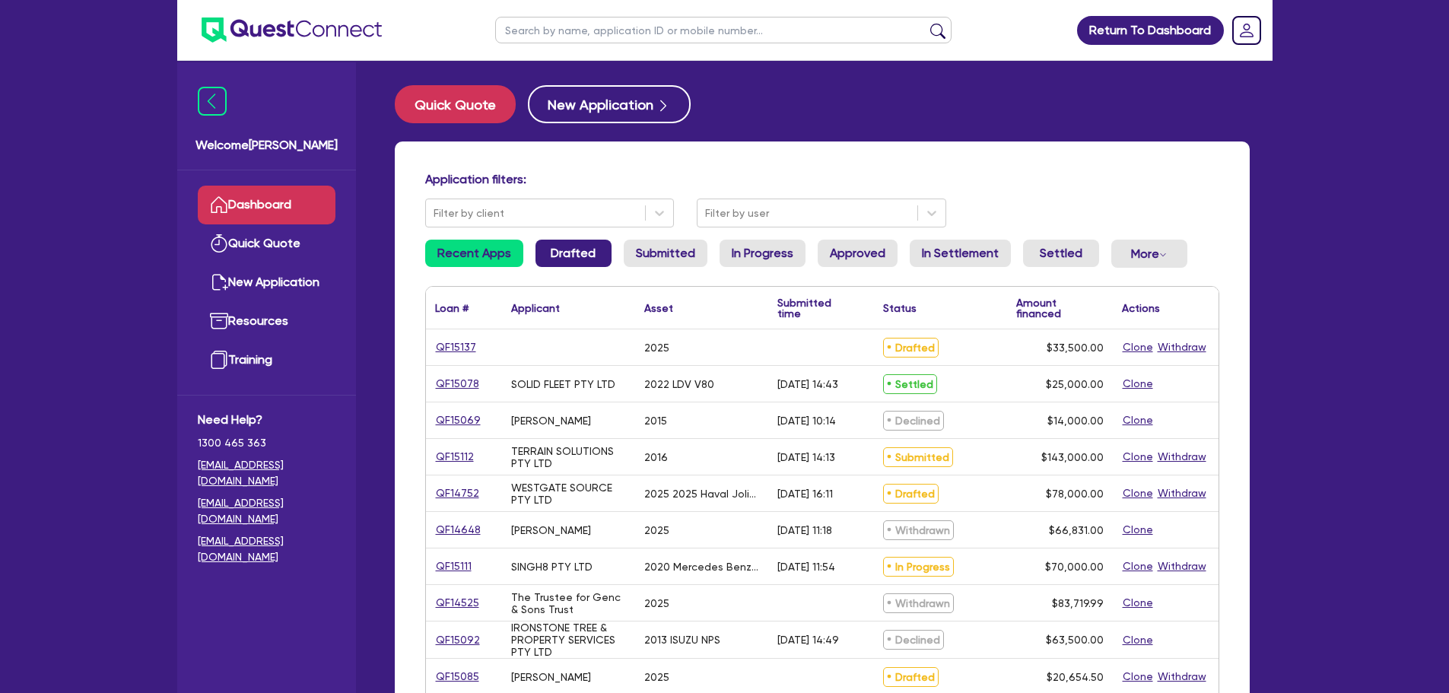
click at [572, 246] on link "Drafted" at bounding box center [574, 253] width 76 height 27
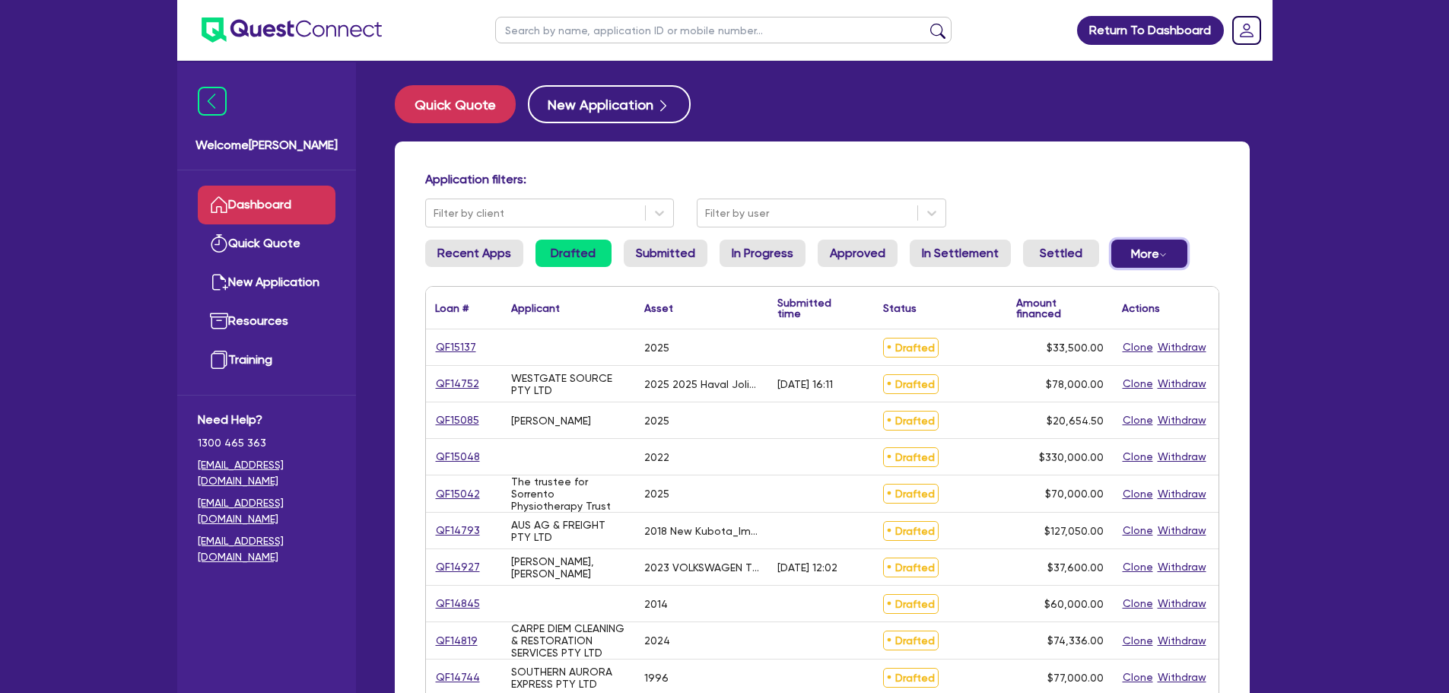
click at [1161, 243] on button "More Withdrawn Declined" at bounding box center [1150, 254] width 76 height 28
click at [1141, 282] on link "Withdrawn" at bounding box center [1125, 287] width 114 height 27
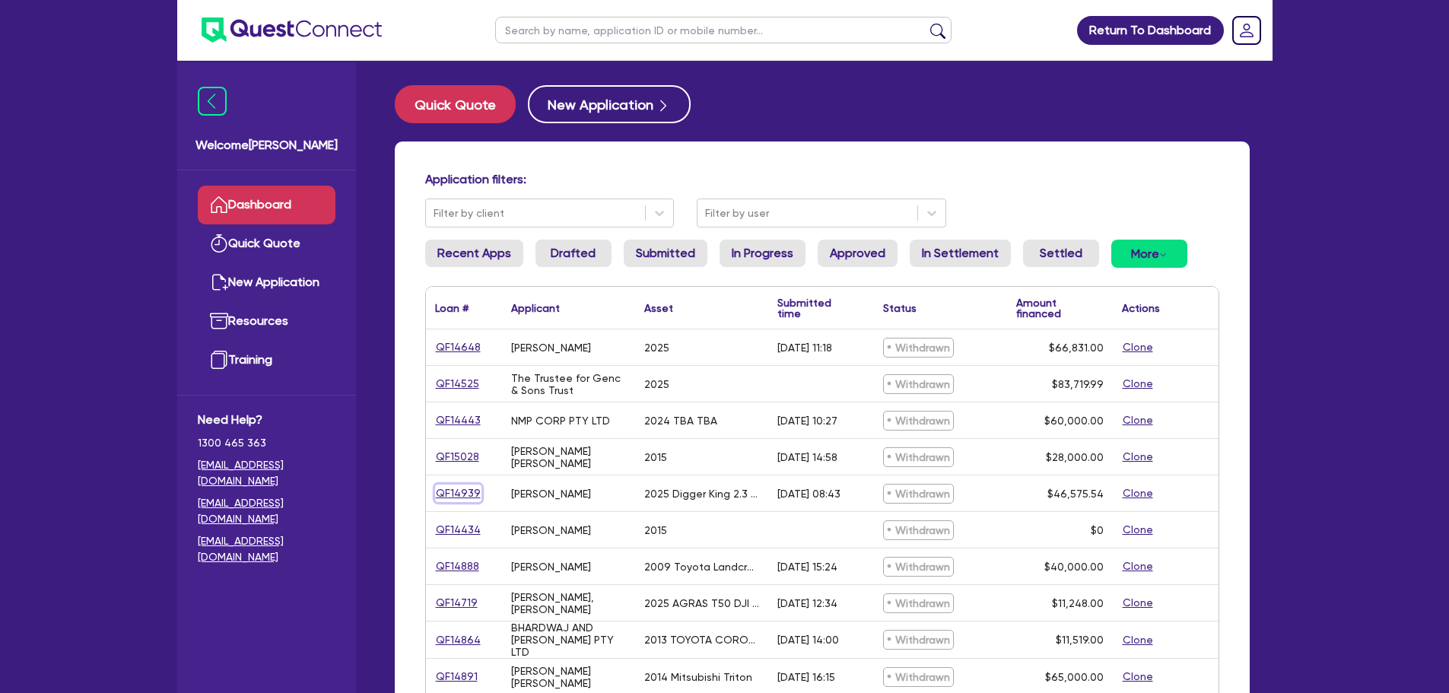
click at [448, 491] on link "QF14939" at bounding box center [458, 494] width 46 height 18
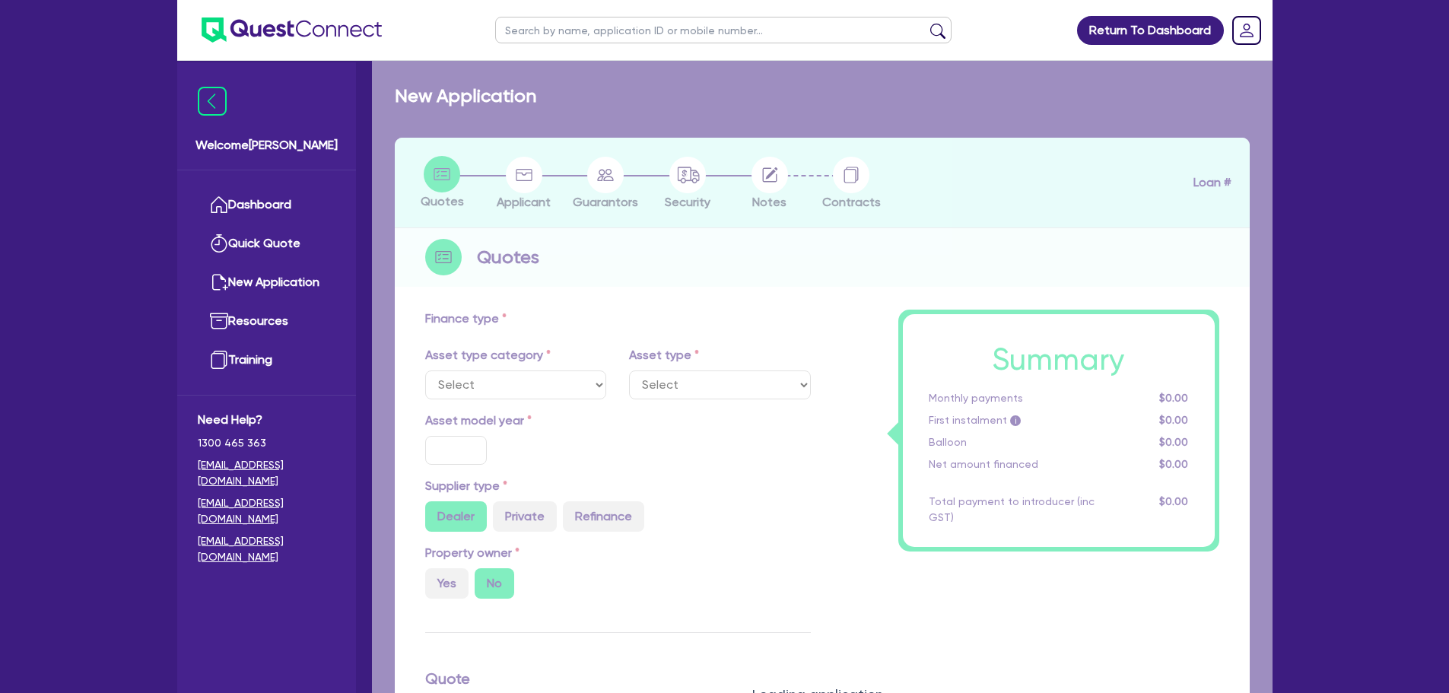
select select "PRIMARY_ASSETS"
type input "2025"
radio input "true"
type input "46,575.54"
type input "30"
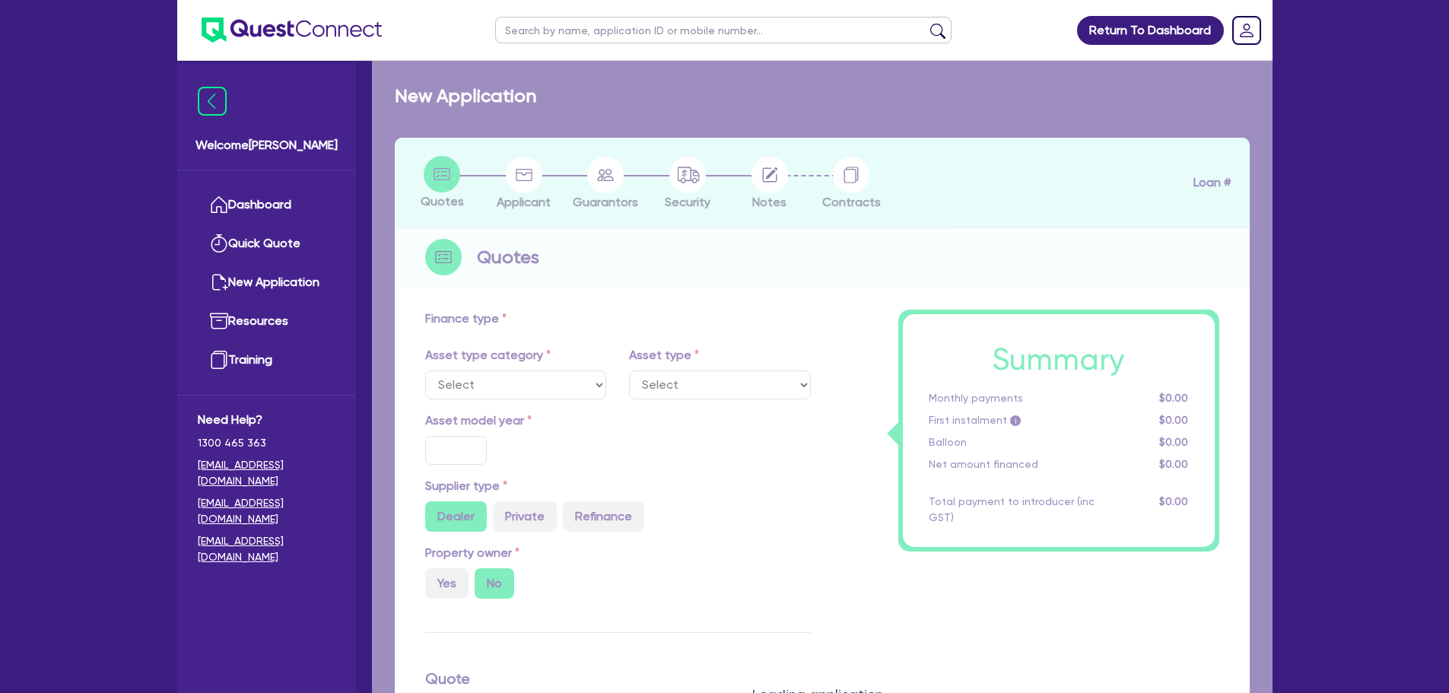
type input "13,972.66"
type input "8"
type input "3,726.04"
type input "17"
type input "500"
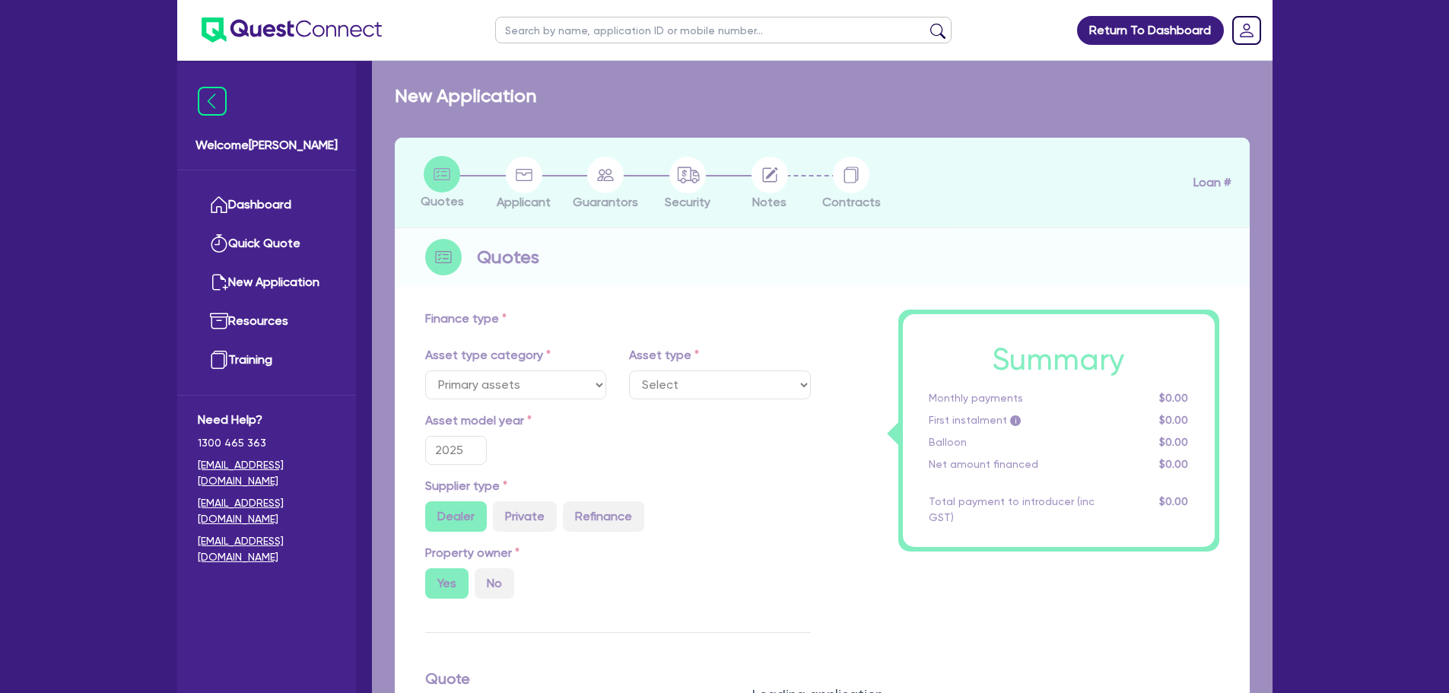
select select "YELLOW_GOODS_AND_EXCAVATORS"
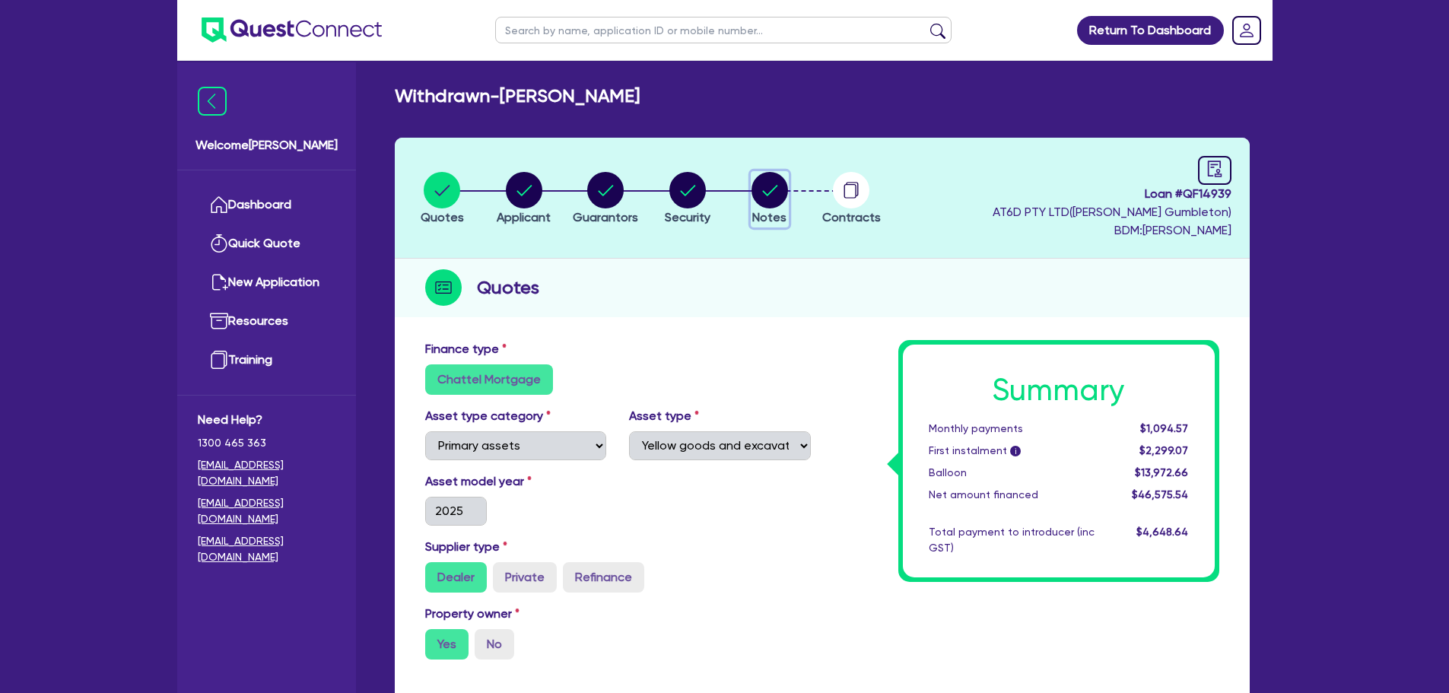
click at [781, 189] on circle "button" at bounding box center [770, 190] width 37 height 37
select select "Quest Finance - Own Book"
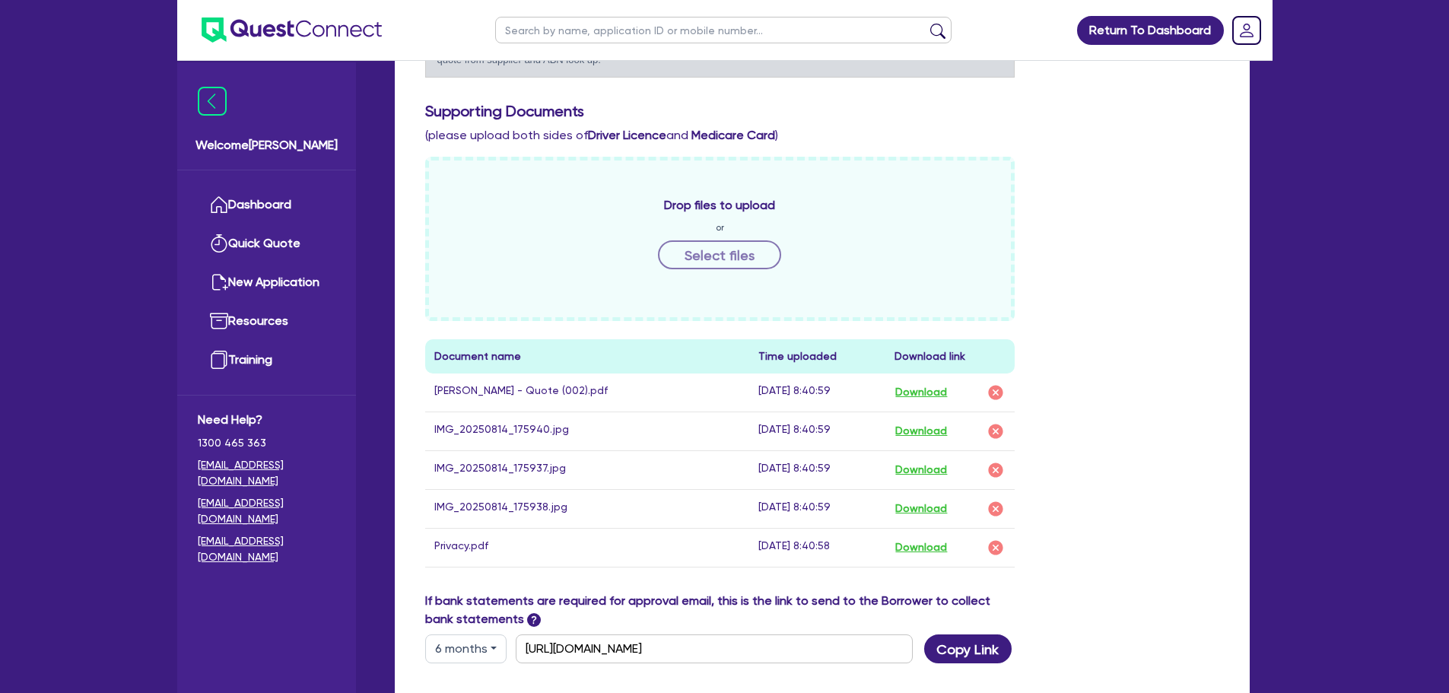
scroll to position [304, 0]
